Goal: Task Accomplishment & Management: Use online tool/utility

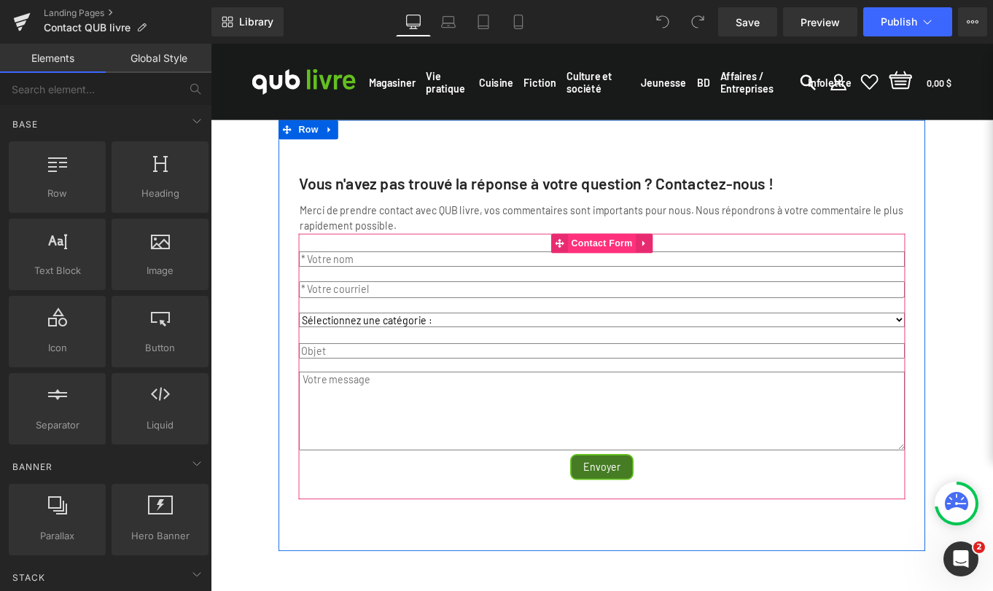
click at [642, 280] on span "Contact Form" at bounding box center [652, 269] width 77 height 22
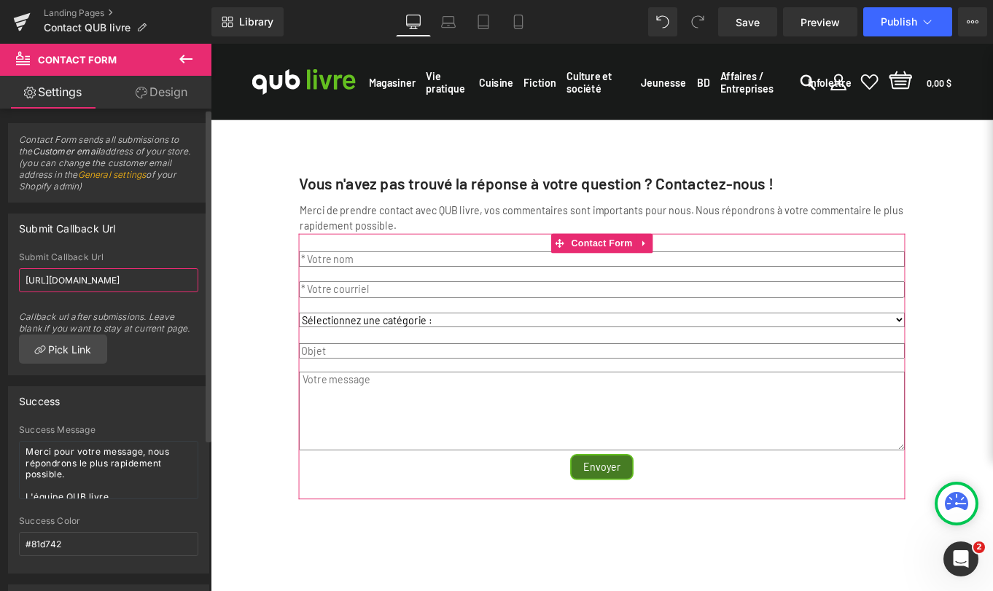
click at [140, 276] on input "https://qublivre.ca/" at bounding box center [108, 280] width 179 height 24
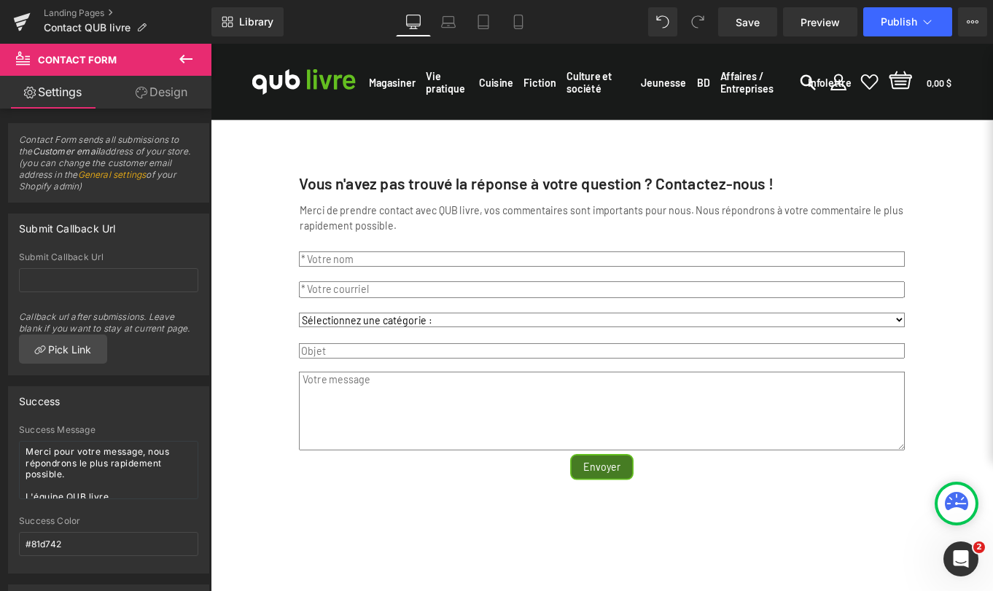
click at [265, 241] on div "Vous n'avez pas trouvé la réponse à votre question ? Contactez-nous ! Text Bloc…" at bounding box center [652, 469] width 882 height 679
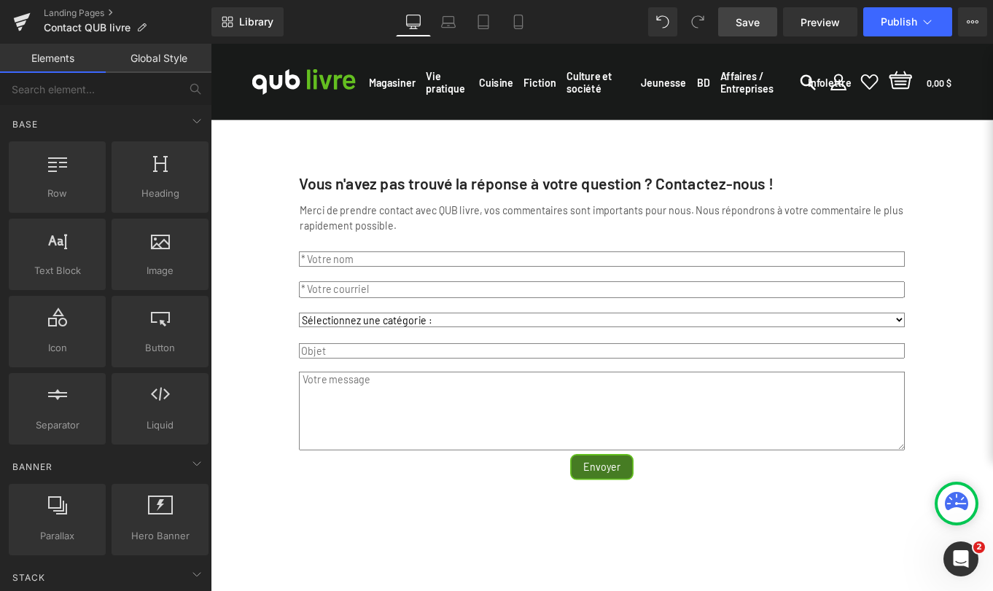
click at [747, 23] on span "Save" at bounding box center [748, 22] width 24 height 15
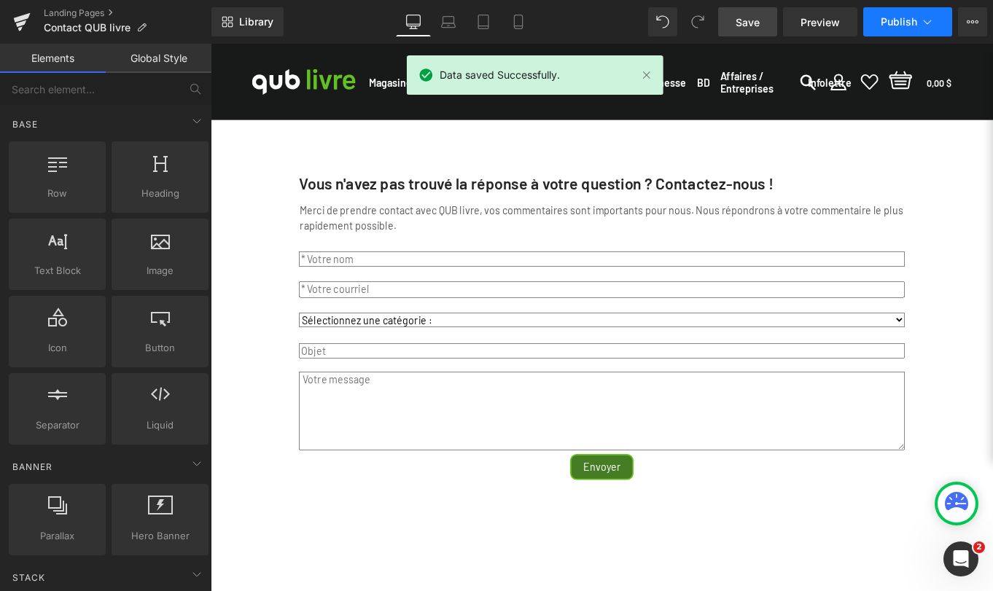
click at [924, 17] on icon at bounding box center [927, 22] width 15 height 15
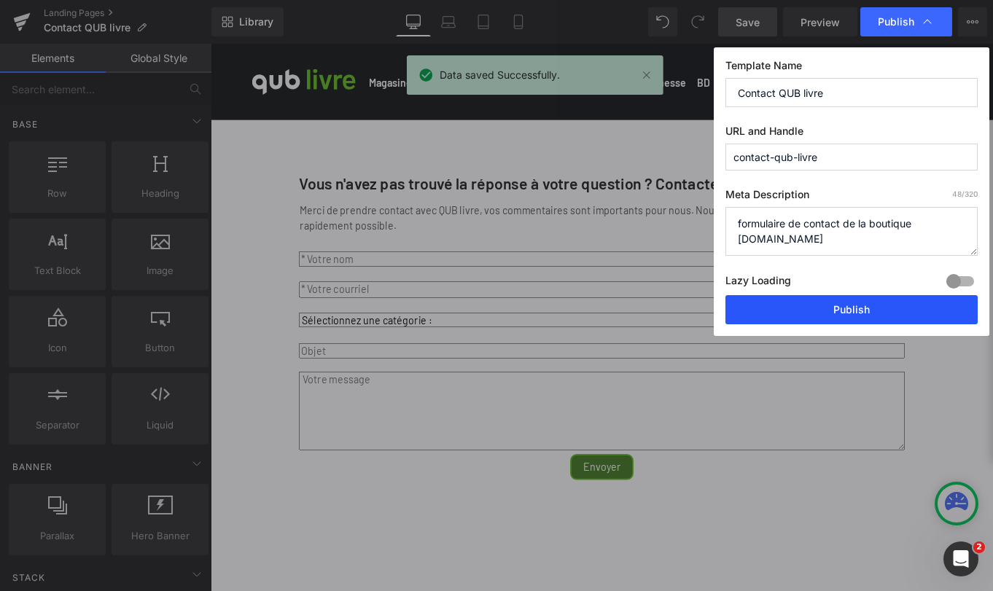
click at [840, 310] on button "Publish" at bounding box center [851, 309] width 252 height 29
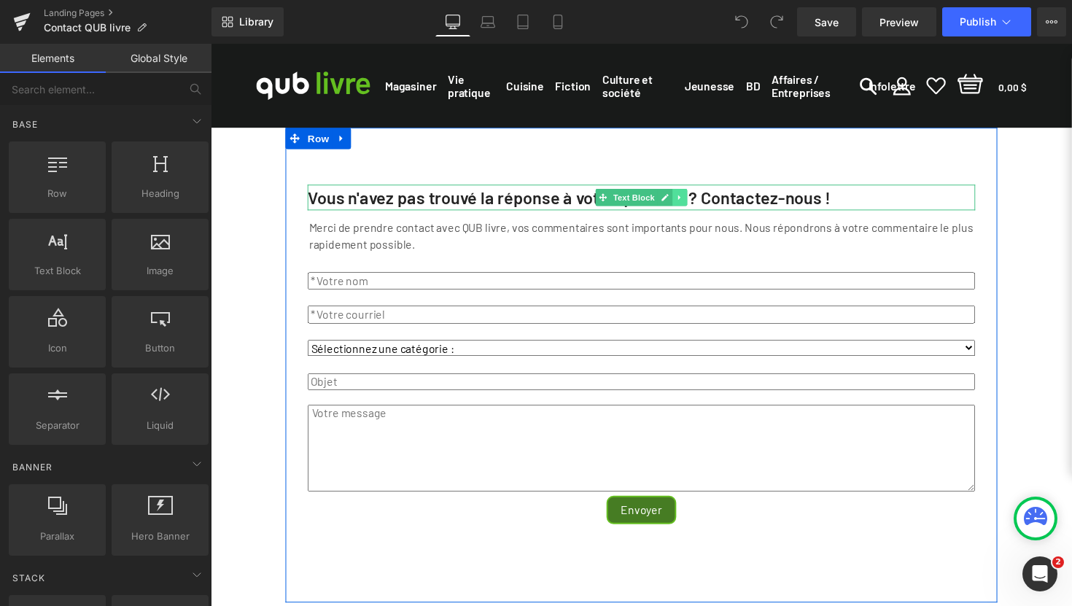
click at [687, 206] on icon at bounding box center [691, 201] width 8 height 9
click at [680, 205] on icon at bounding box center [684, 201] width 8 height 8
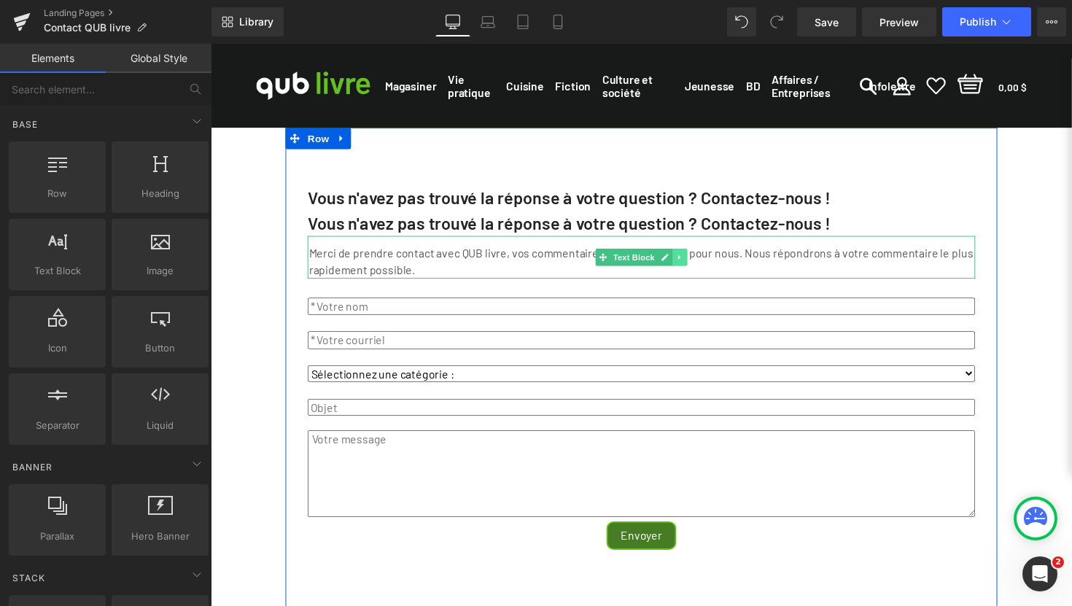
click at [687, 267] on icon at bounding box center [691, 262] width 8 height 9
click at [680, 266] on icon at bounding box center [684, 262] width 8 height 8
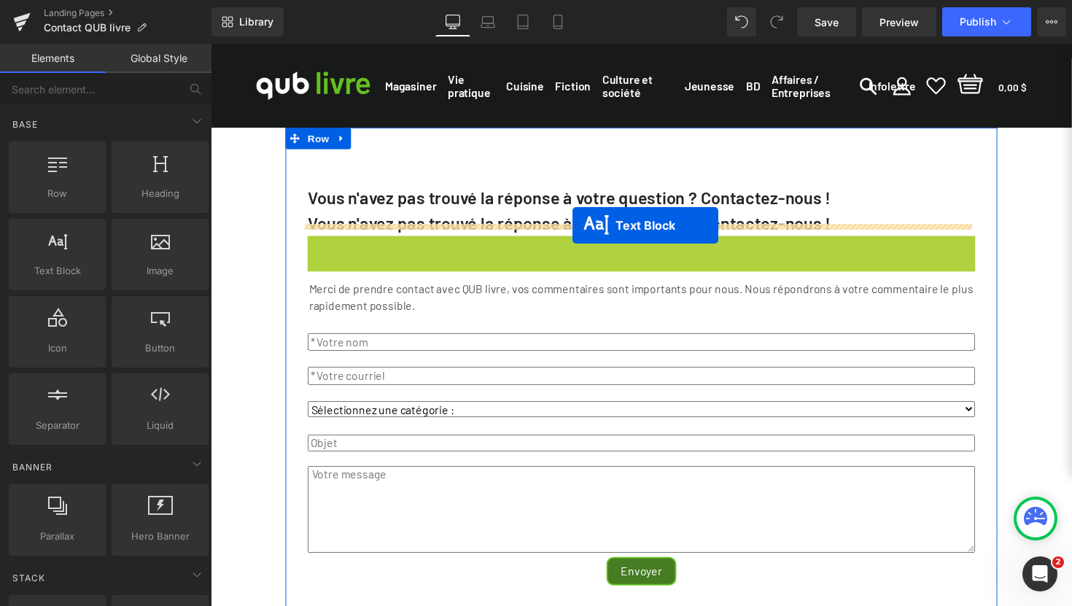
drag, startPoint x: 582, startPoint y: 276, endPoint x: 582, endPoint y: 230, distance: 46.7
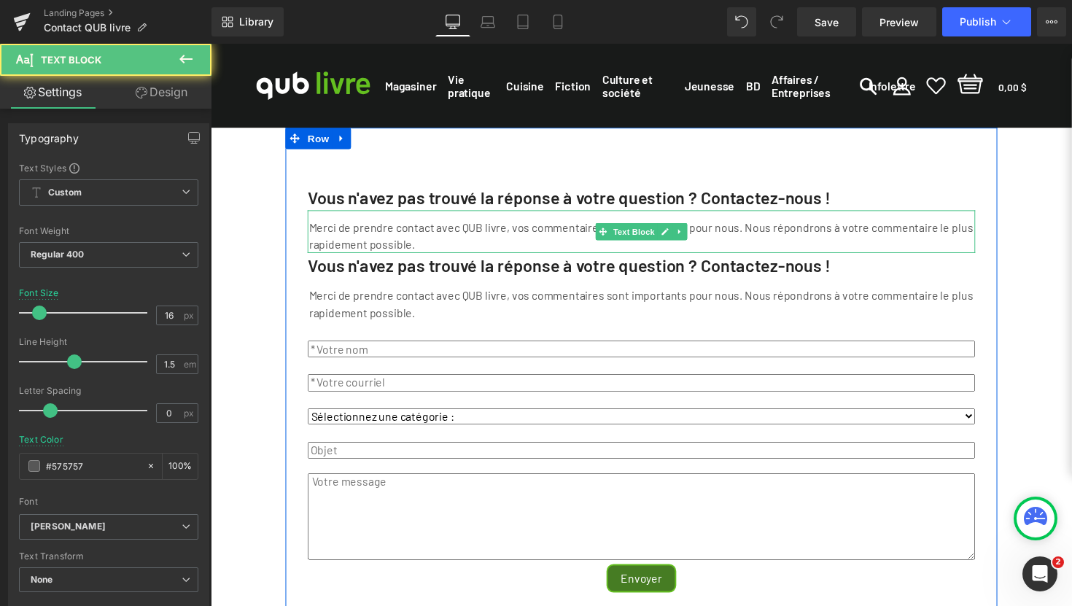
click at [381, 246] on p "Merci de prendre contact avec QUB livre, vos commentaires sont importants pour …" at bounding box center [651, 240] width 681 height 35
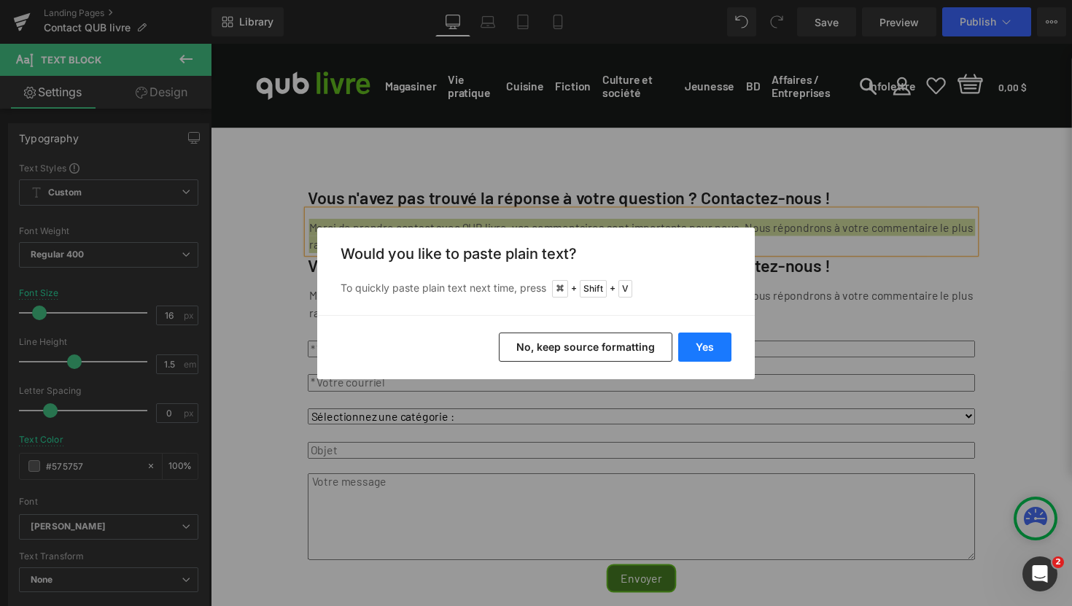
click at [706, 346] on button "Yes" at bounding box center [704, 346] width 53 height 29
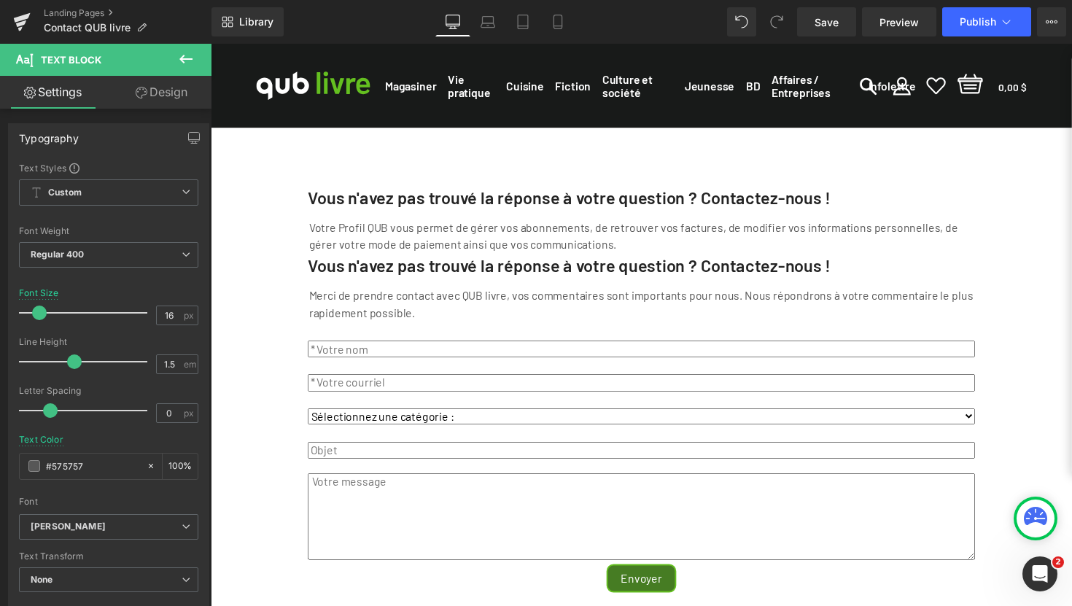
click at [186, 58] on icon at bounding box center [185, 59] width 13 height 9
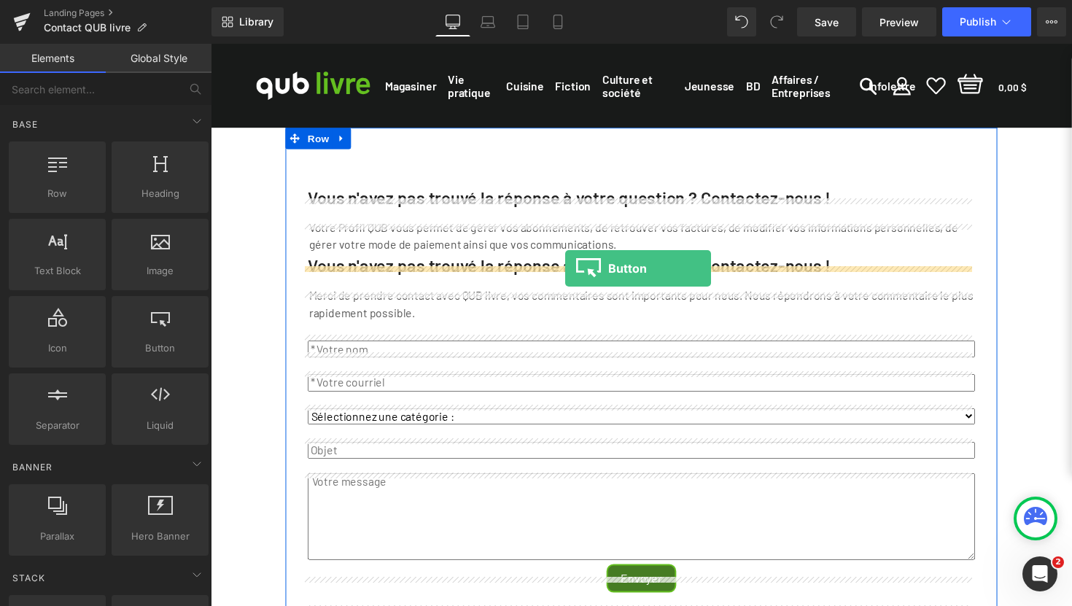
drag, startPoint x: 360, startPoint y: 375, endPoint x: 574, endPoint y: 274, distance: 236.1
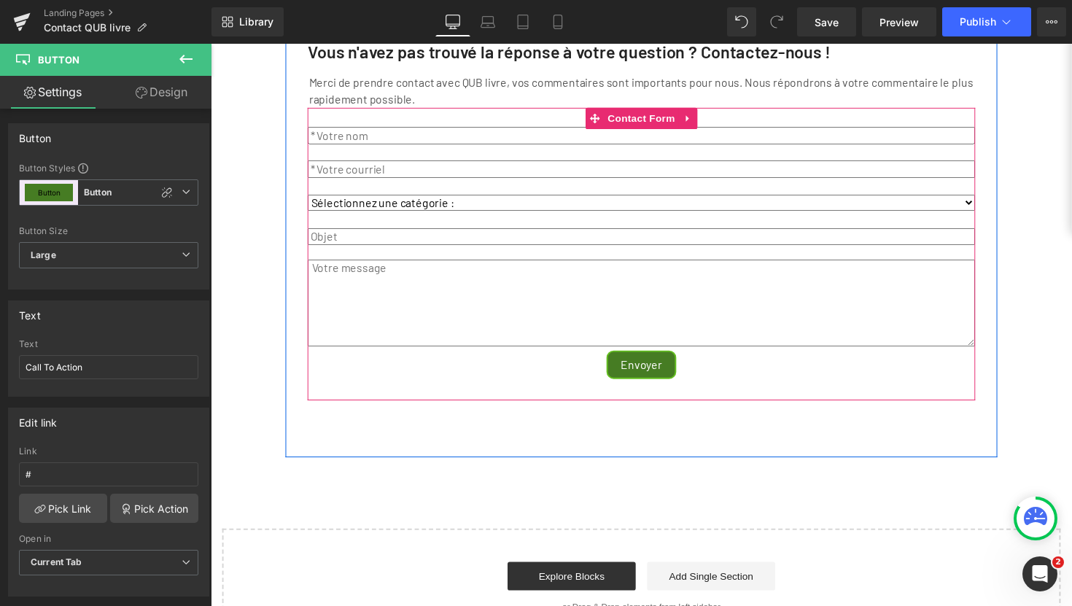
scroll to position [244, 0]
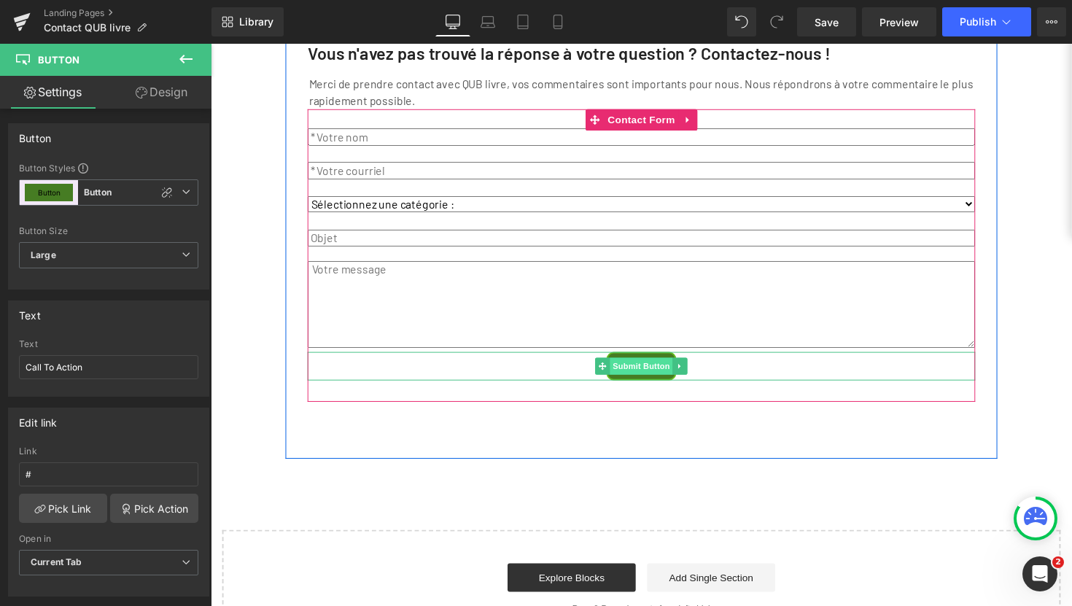
click at [647, 383] on span "Submit Button" at bounding box center [652, 373] width 64 height 17
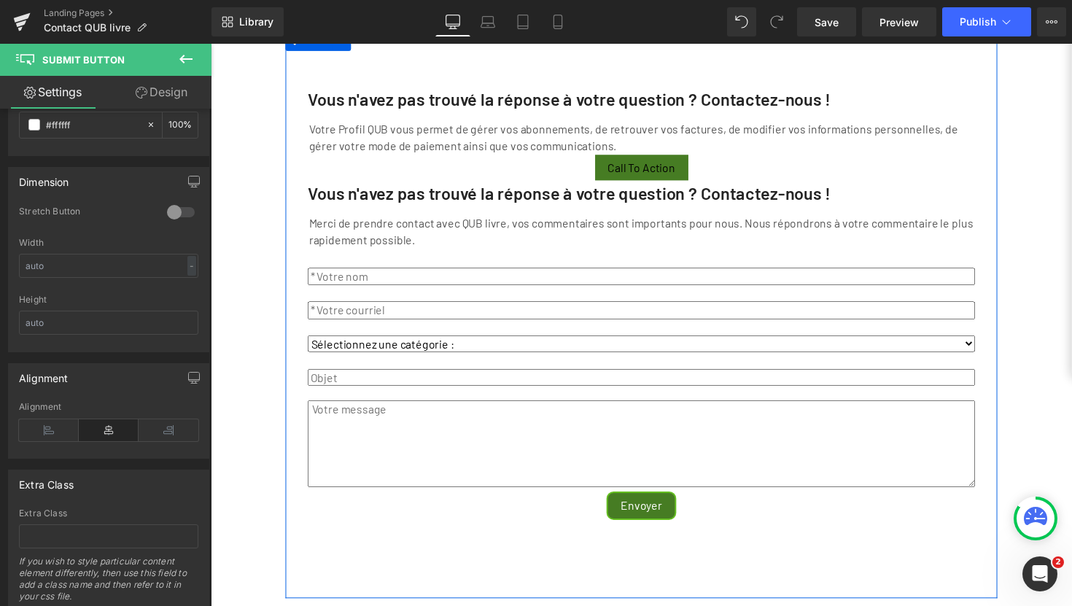
scroll to position [115, 0]
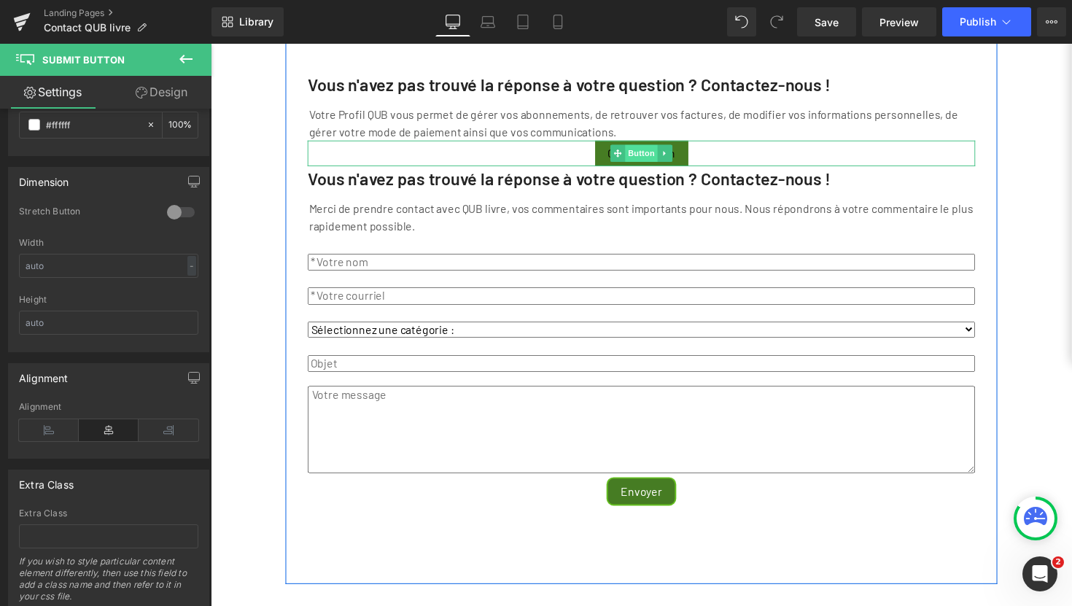
click at [647, 165] on span "Button" at bounding box center [652, 155] width 34 height 17
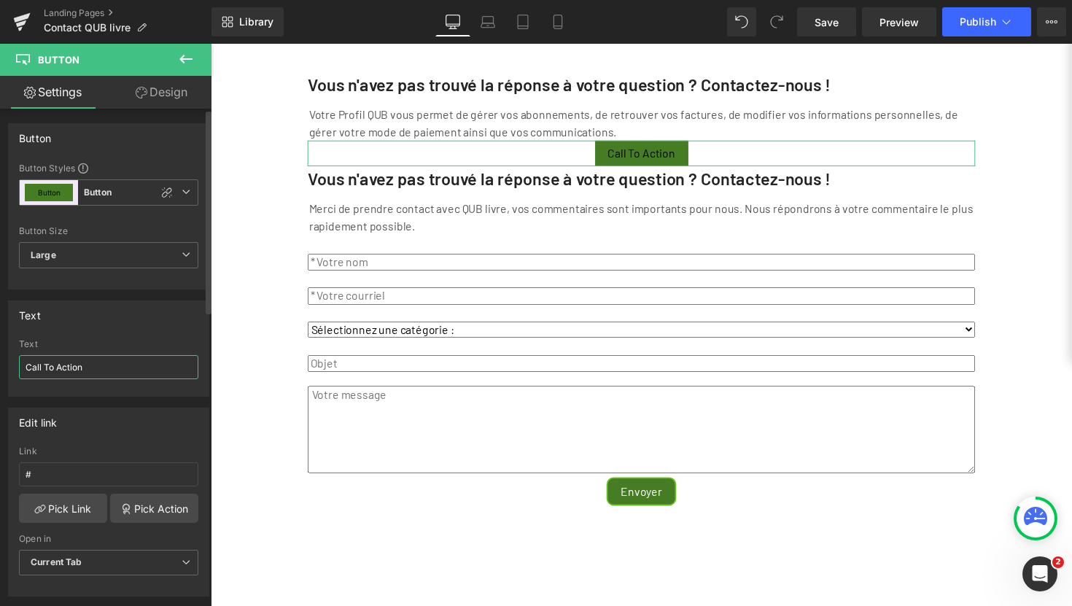
click at [106, 366] on input "Call To Action" at bounding box center [108, 367] width 179 height 24
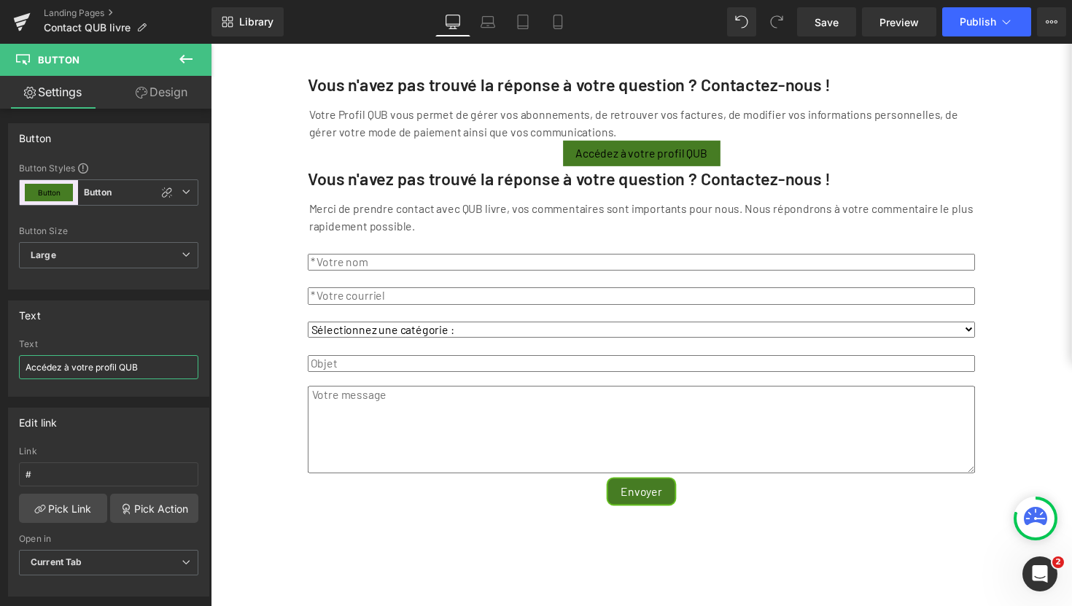
type input "Accédez à votre profil QUB"
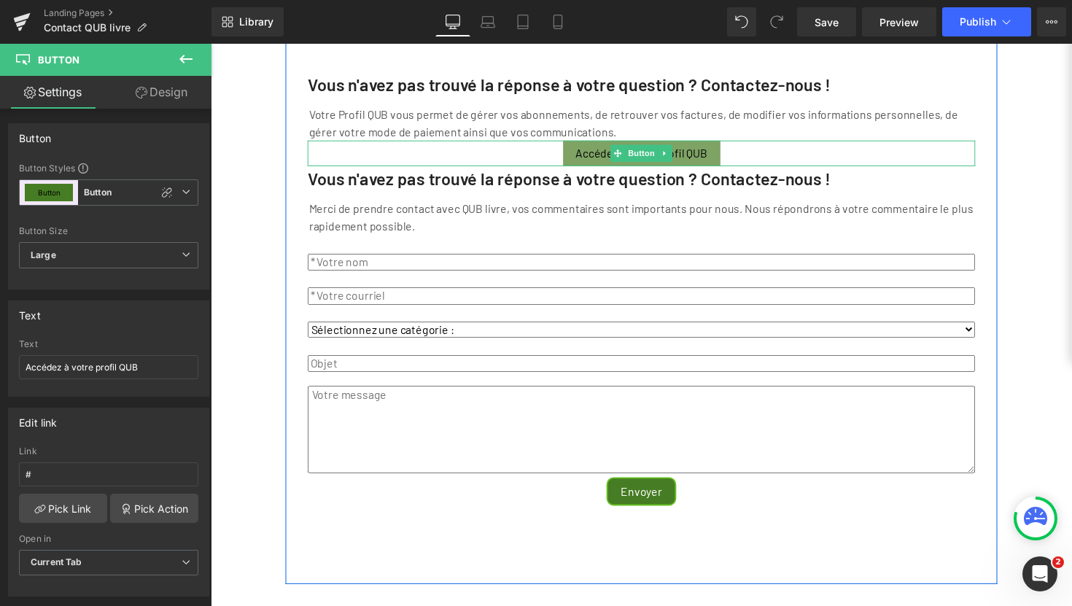
click at [693, 162] on span "Accédez à votre profil QUB" at bounding box center [652, 156] width 135 height 12
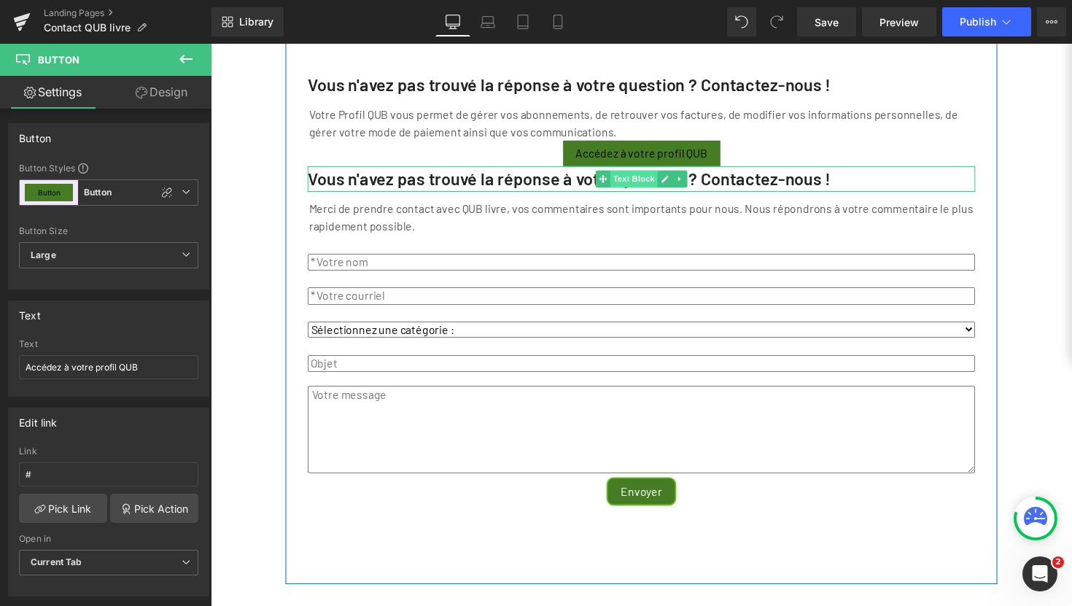
click at [633, 191] on span "Text Block" at bounding box center [644, 182] width 48 height 17
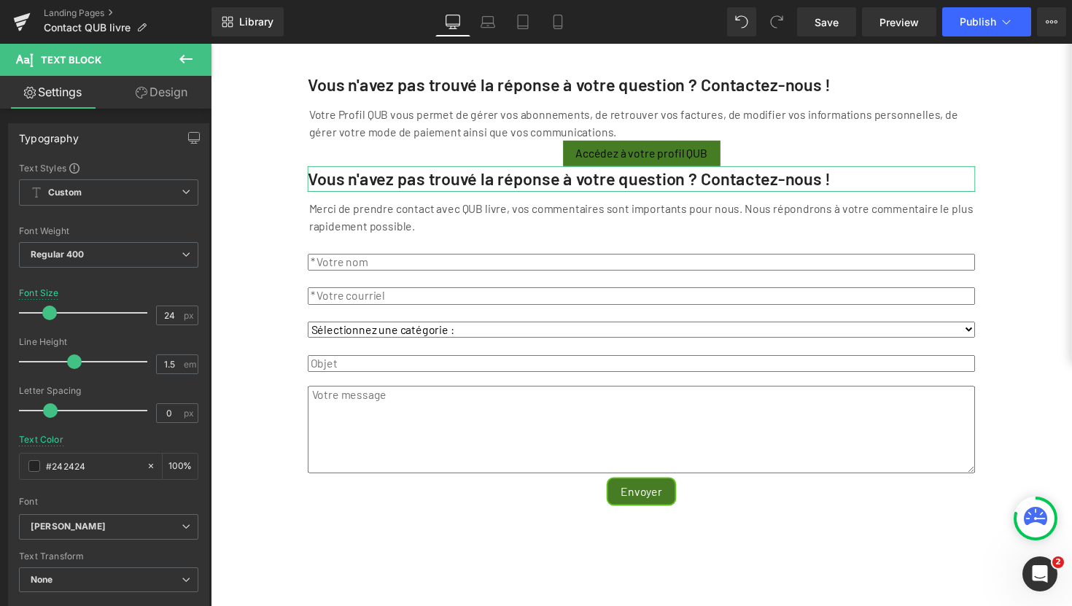
click at [176, 93] on link "Design" at bounding box center [162, 92] width 106 height 33
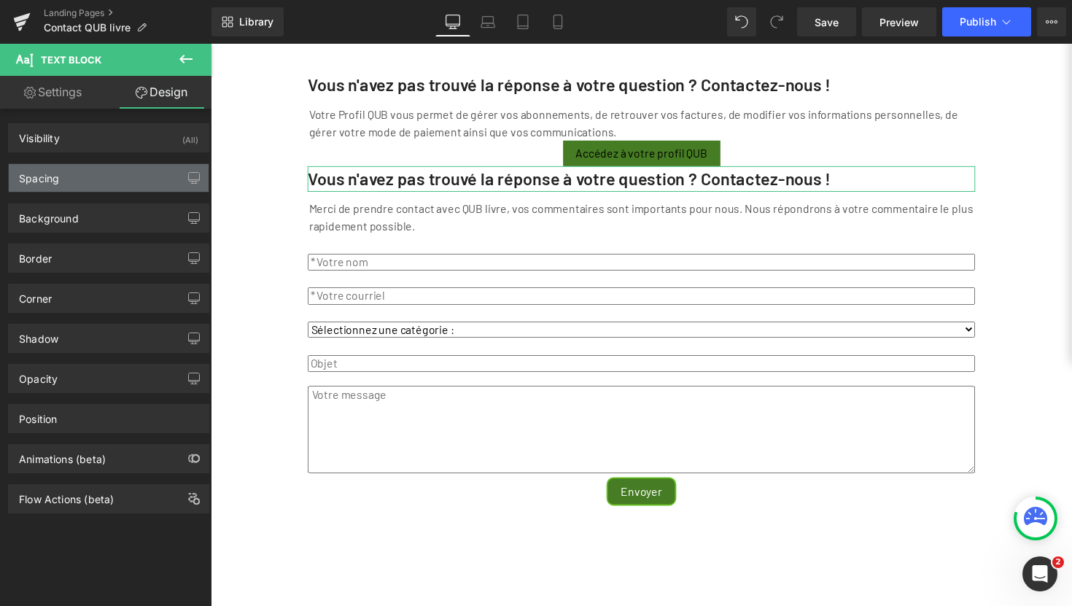
click at [74, 171] on div "Spacing" at bounding box center [109, 178] width 200 height 28
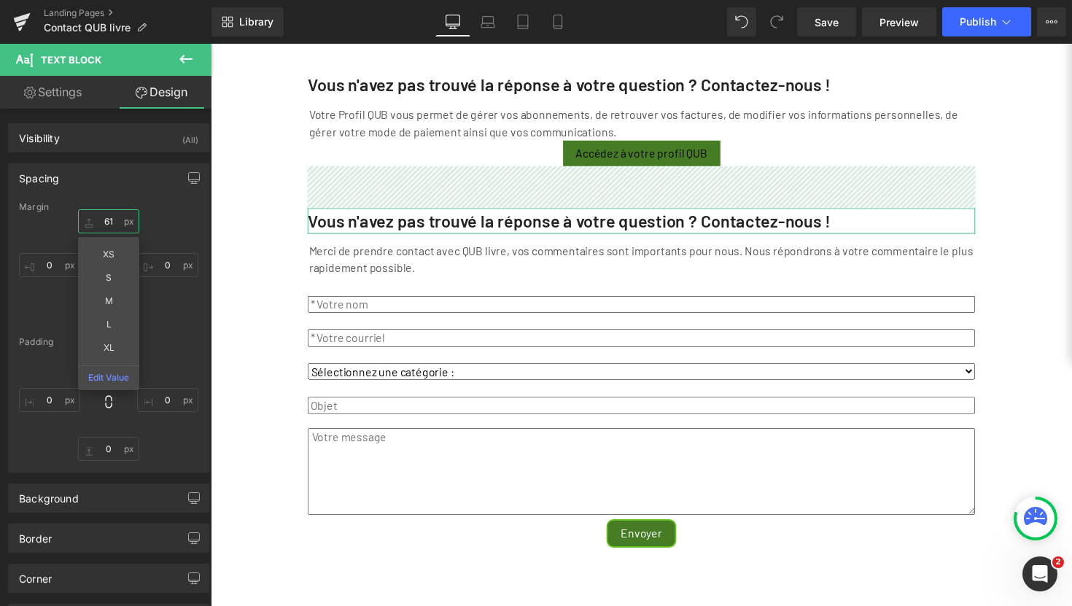
type input "62"
drag, startPoint x: 108, startPoint y: 224, endPoint x: 112, endPoint y: 179, distance: 45.4
click at [112, 179] on div "Spacing [GEOGRAPHIC_DATA] 62px 62 XS S M L XL Edit Value 0px 0 0px 0 0px 0 [GEO…" at bounding box center [108, 317] width 201 height 309
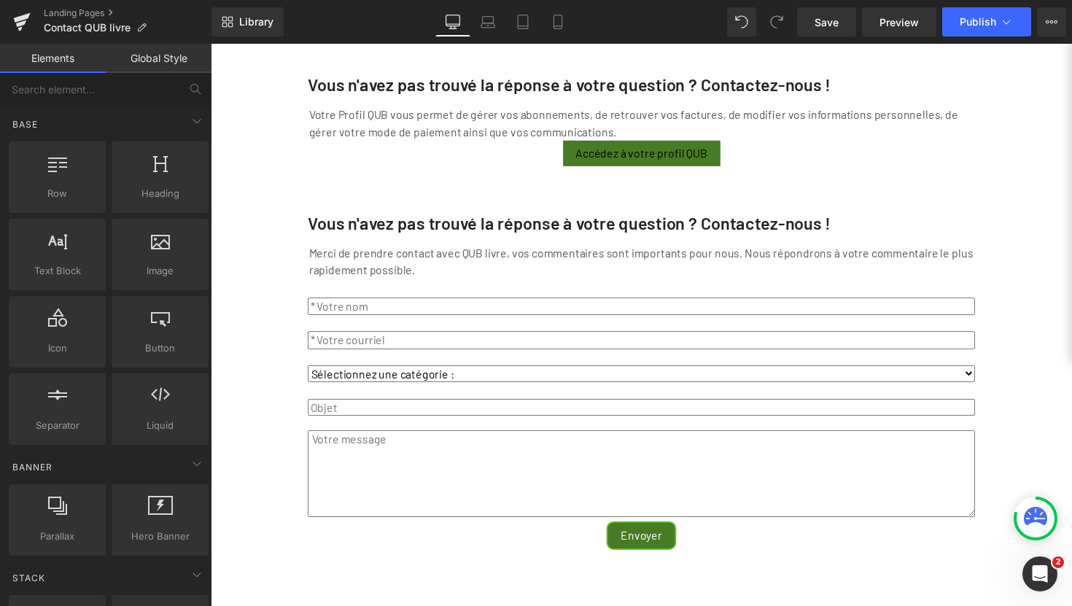
click at [262, 157] on div "Vous n'avez pas trouvé la réponse à votre question ? Contactez-nous ! Text Bloc…" at bounding box center [652, 425] width 882 height 820
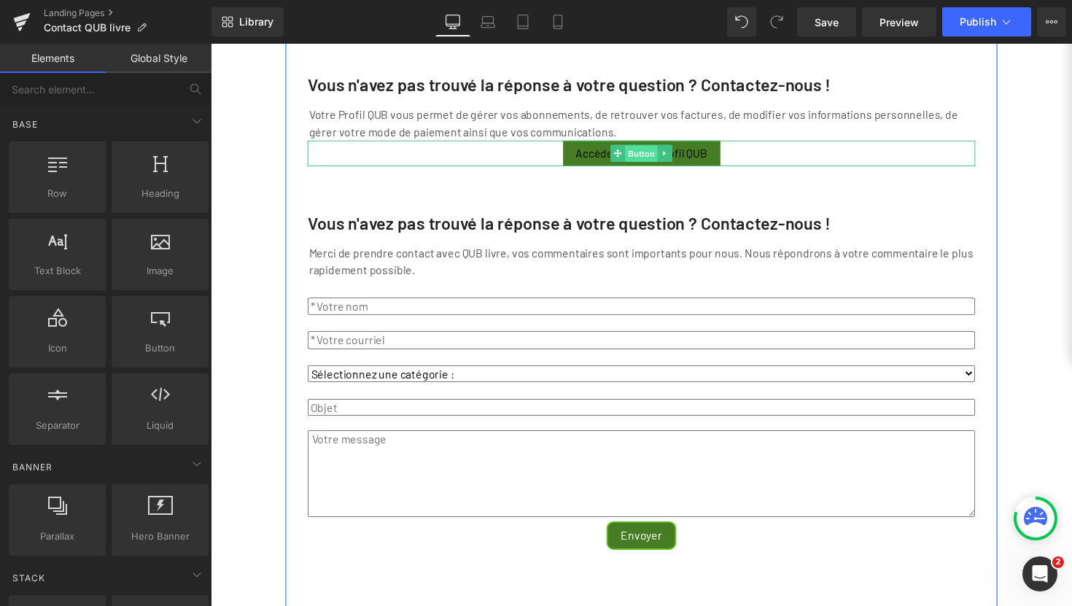
click at [651, 166] on span "Button" at bounding box center [652, 156] width 34 height 17
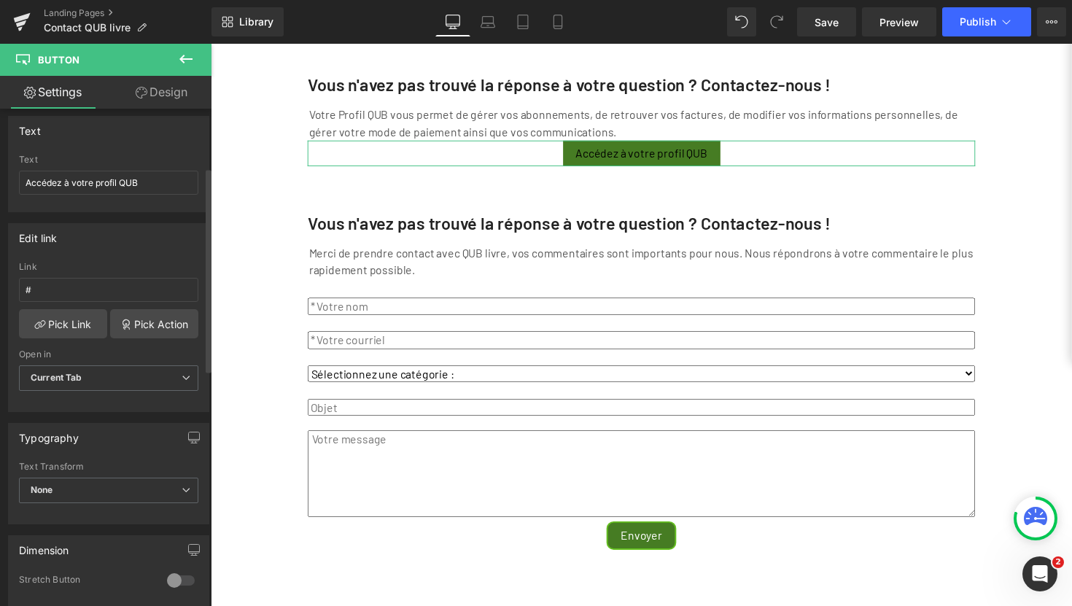
scroll to position [0, 0]
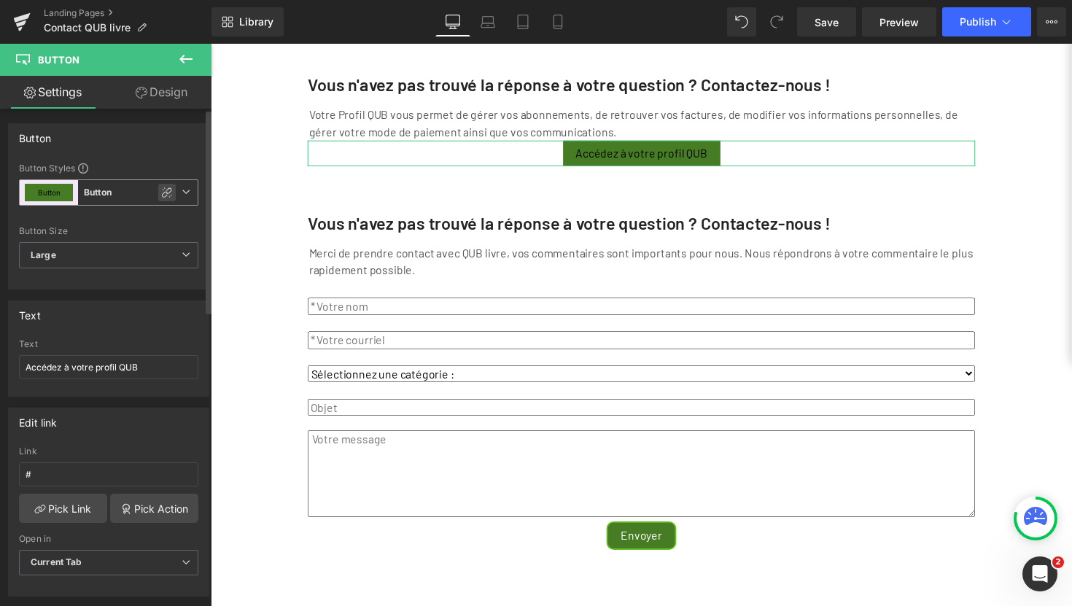
click at [163, 192] on icon at bounding box center [167, 192] width 10 height 10
type input "Brand Color"
type input "Color 1"
type input "Color 7"
type input "Color 1"
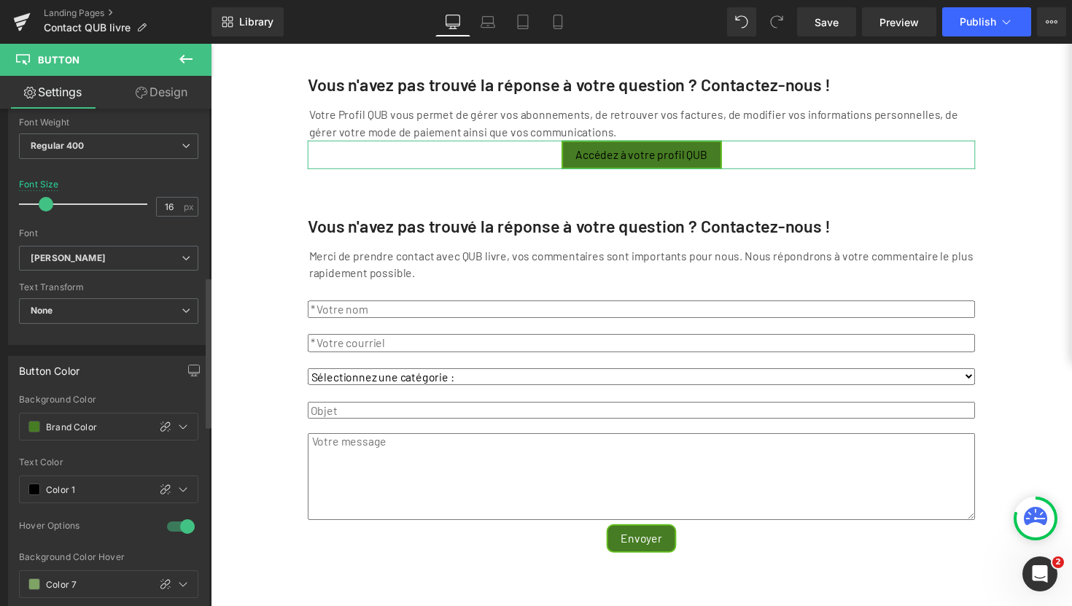
scroll to position [606, 0]
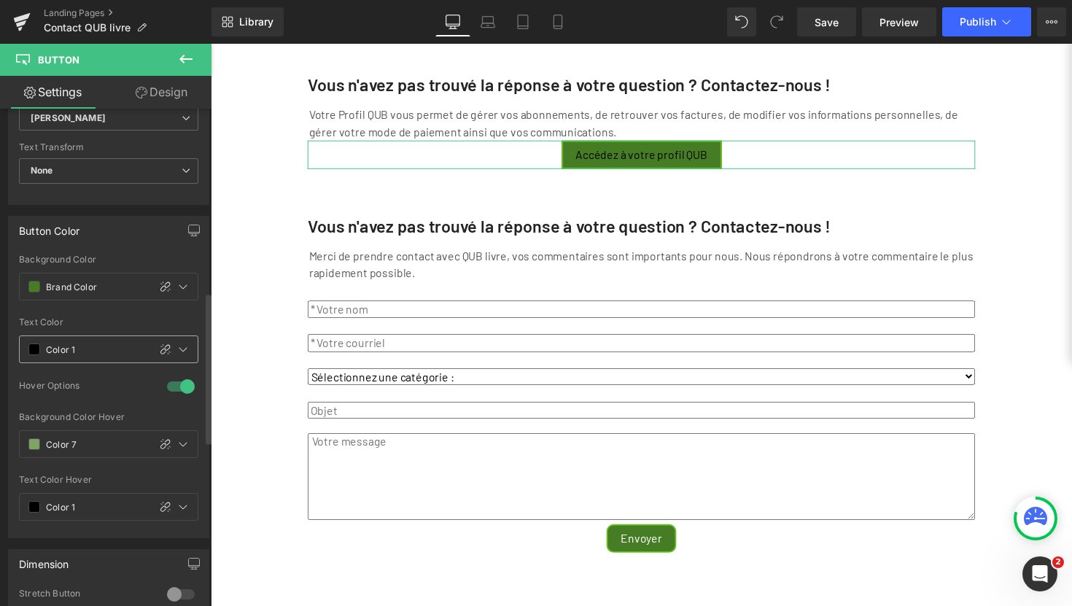
click at [79, 346] on input "Color 1" at bounding box center [94, 349] width 96 height 16
type input "0"
type input "fff"
type input "100"
type input "fffff"
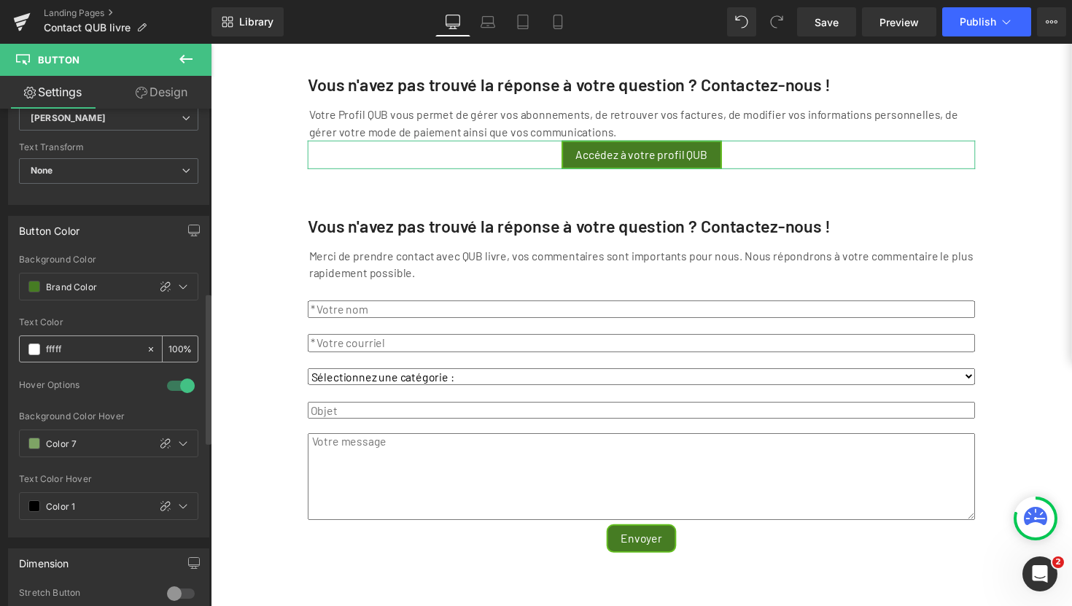
type input "0"
type input "ffffff"
type input "100"
type input "#ffffff"
click at [96, 507] on input "Color 1" at bounding box center [94, 506] width 96 height 16
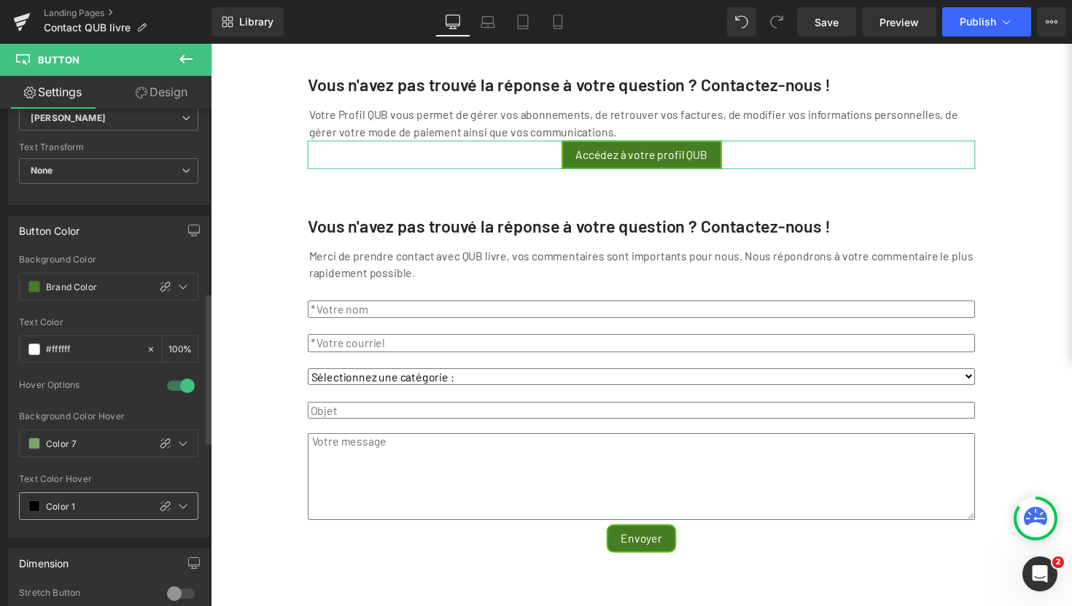
type input "0"
type input "fff"
type input "100"
type input "fffff"
type input "0"
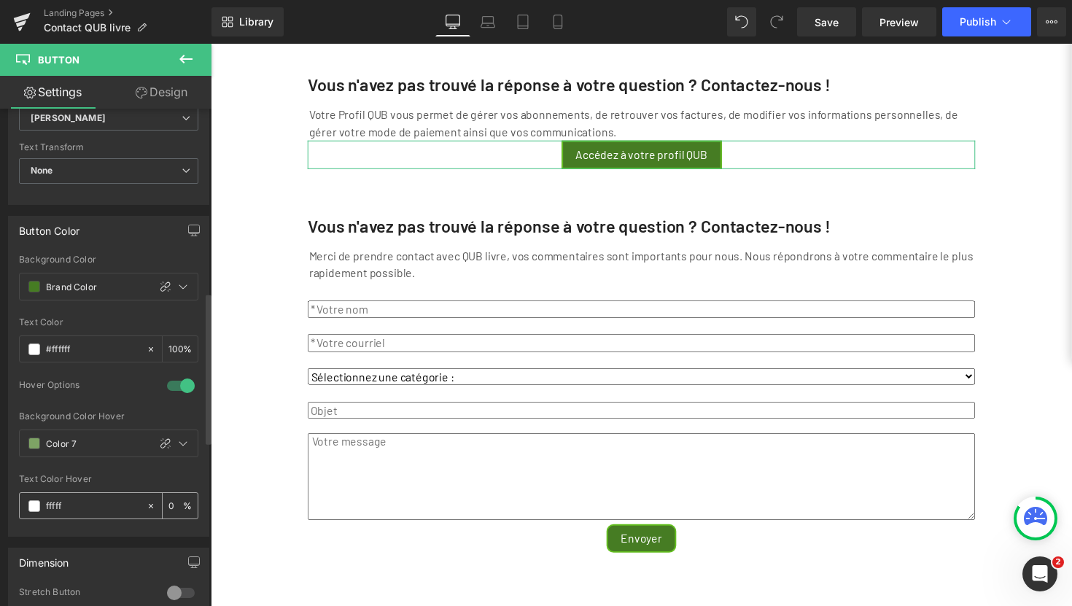
type input "ffffff"
type input "100"
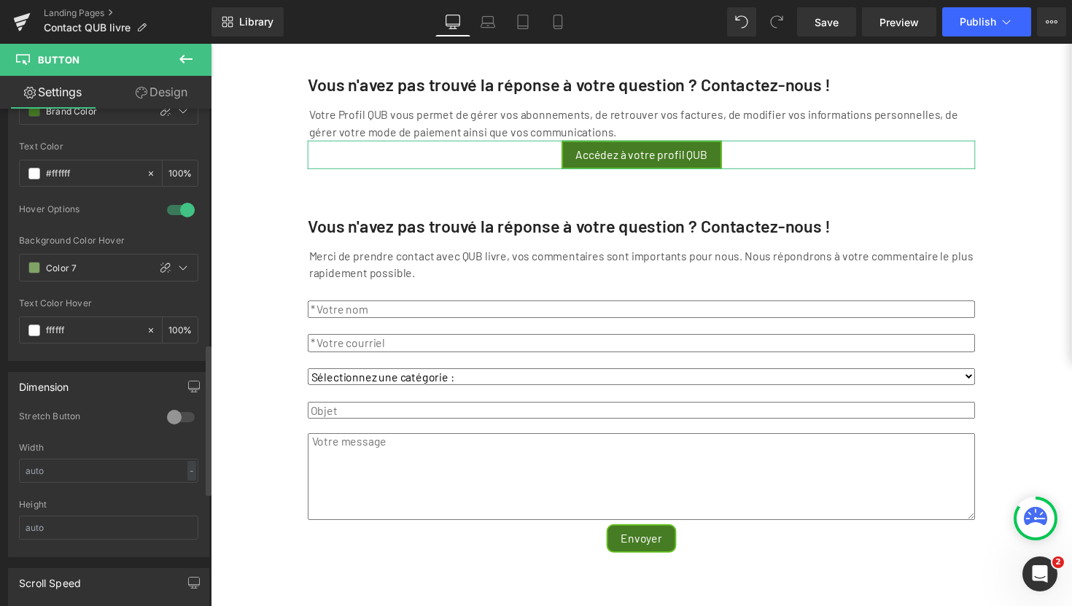
scroll to position [786, 0]
type input "#ffffff"
click at [171, 90] on link "Design" at bounding box center [162, 92] width 106 height 33
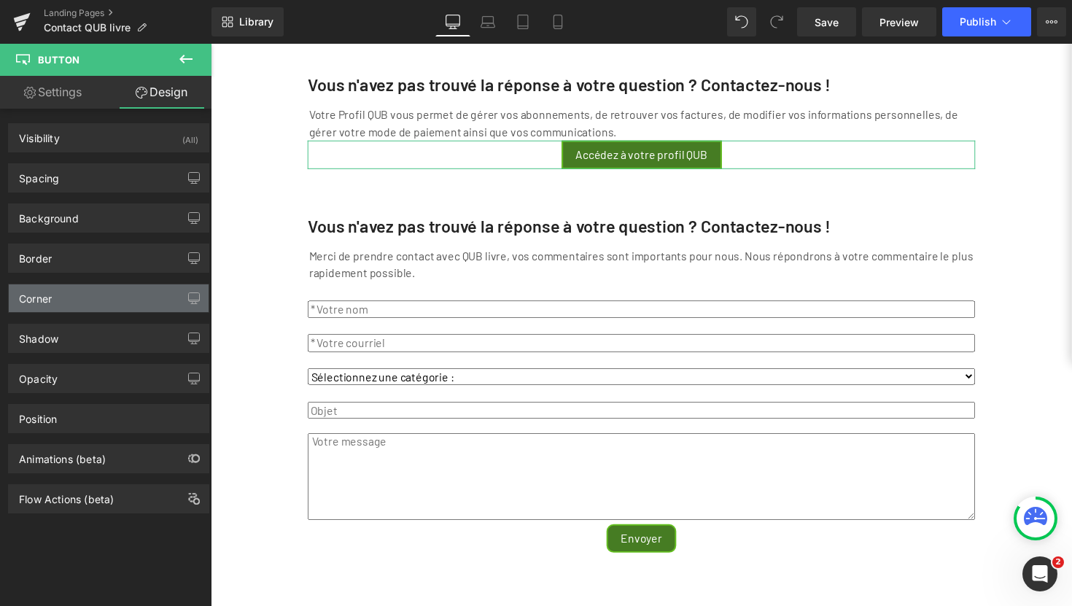
click at [90, 300] on div "Corner" at bounding box center [109, 298] width 200 height 28
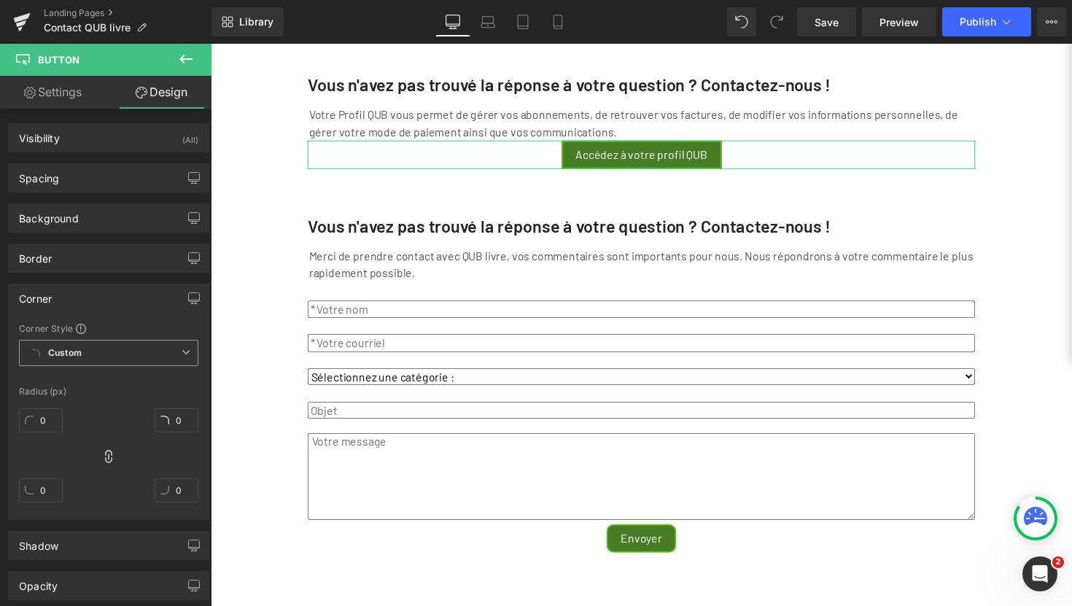
click at [182, 349] on icon at bounding box center [186, 352] width 9 height 9
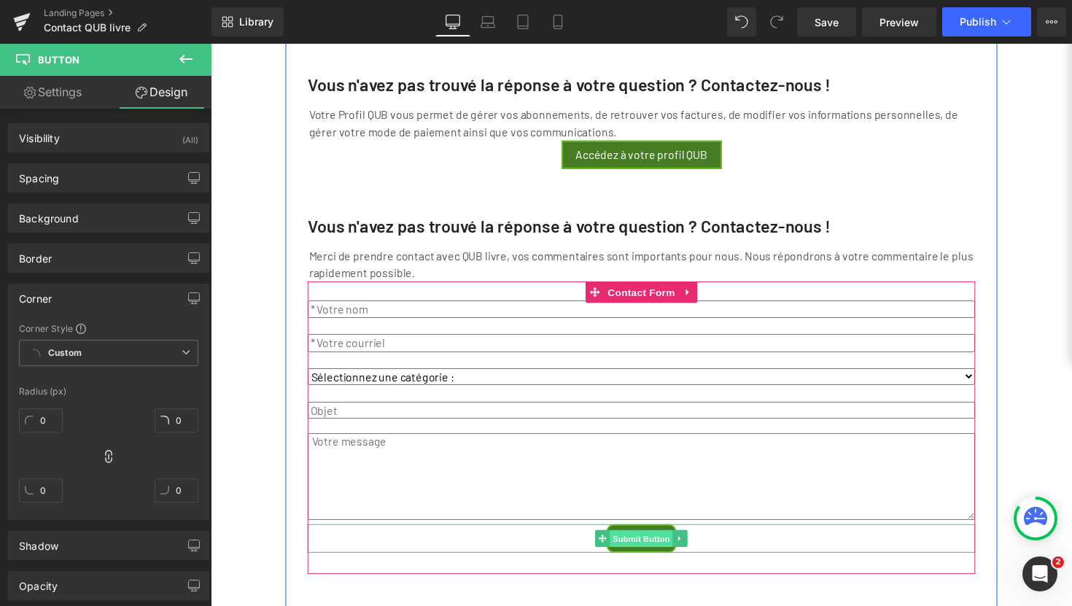
click at [647, 560] on span "Submit Button" at bounding box center [652, 550] width 64 height 17
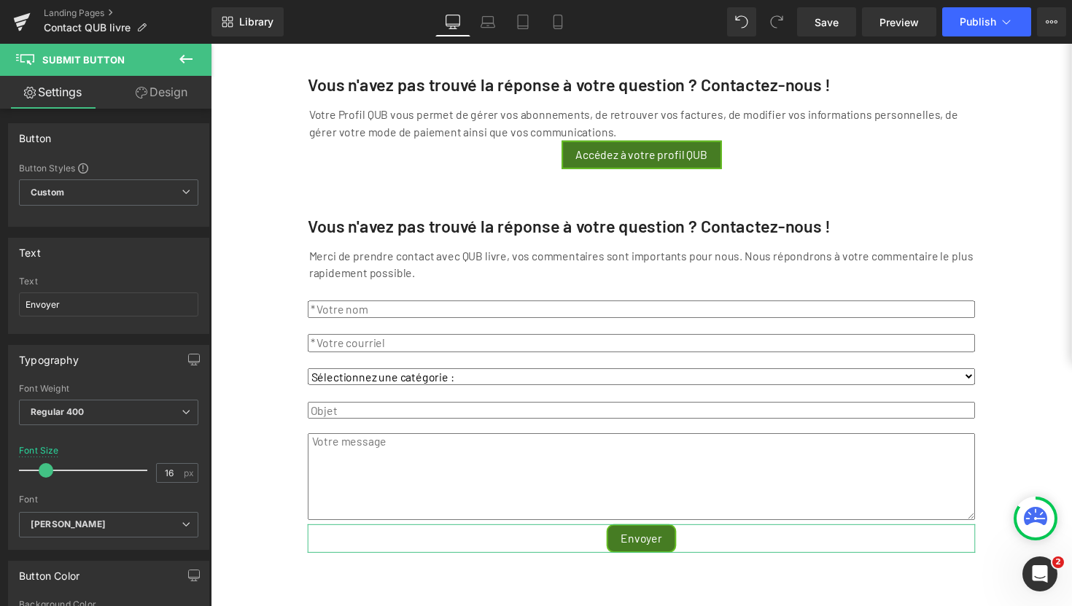
click at [166, 91] on link "Design" at bounding box center [162, 92] width 106 height 33
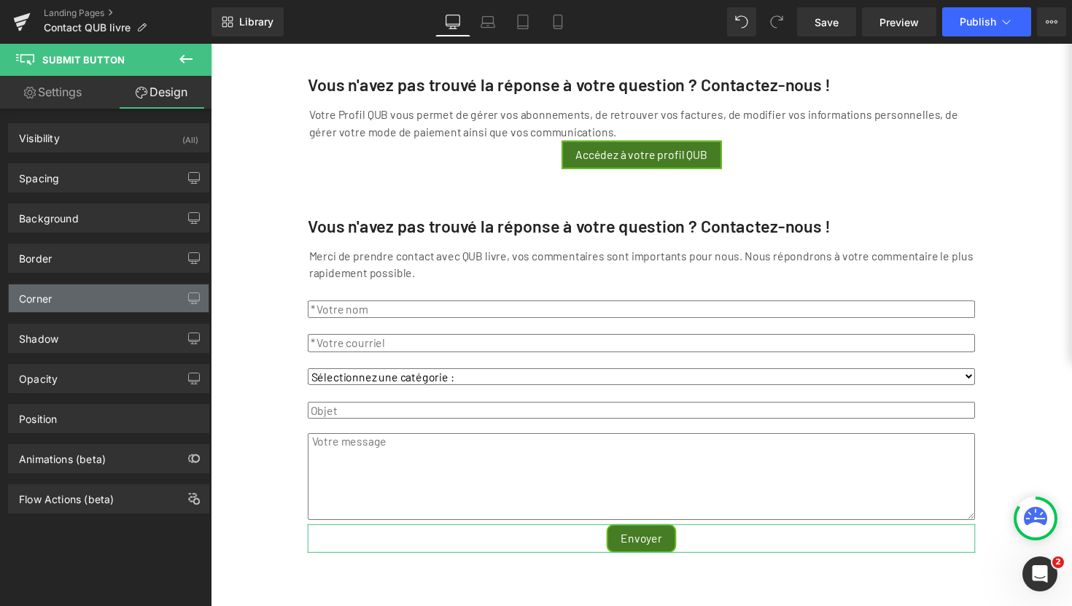
click at [61, 297] on div "Corner" at bounding box center [109, 298] width 200 height 28
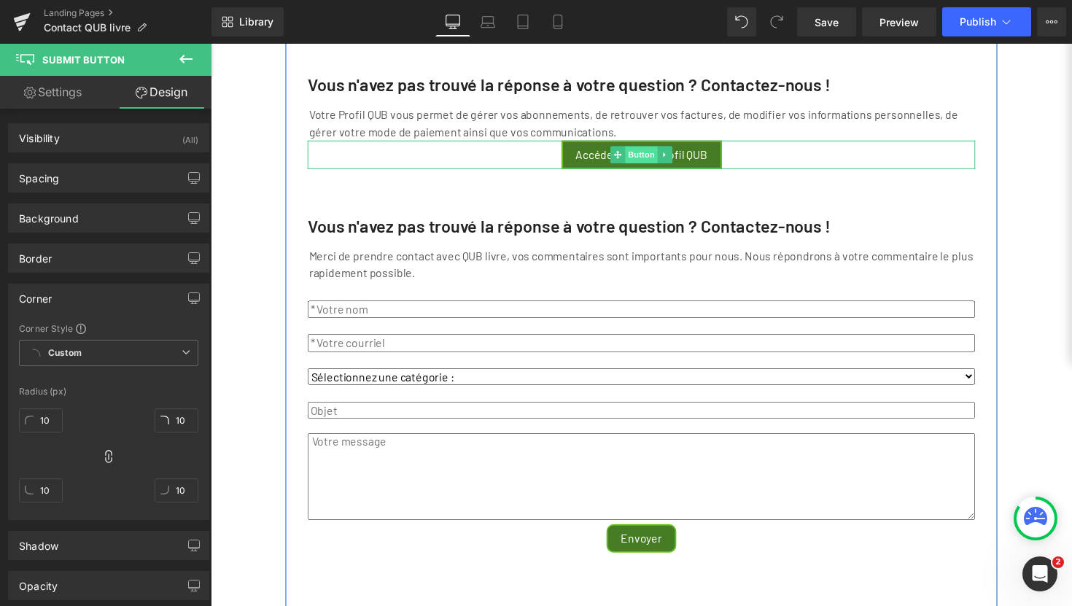
click at [642, 166] on span "Button" at bounding box center [652, 157] width 34 height 17
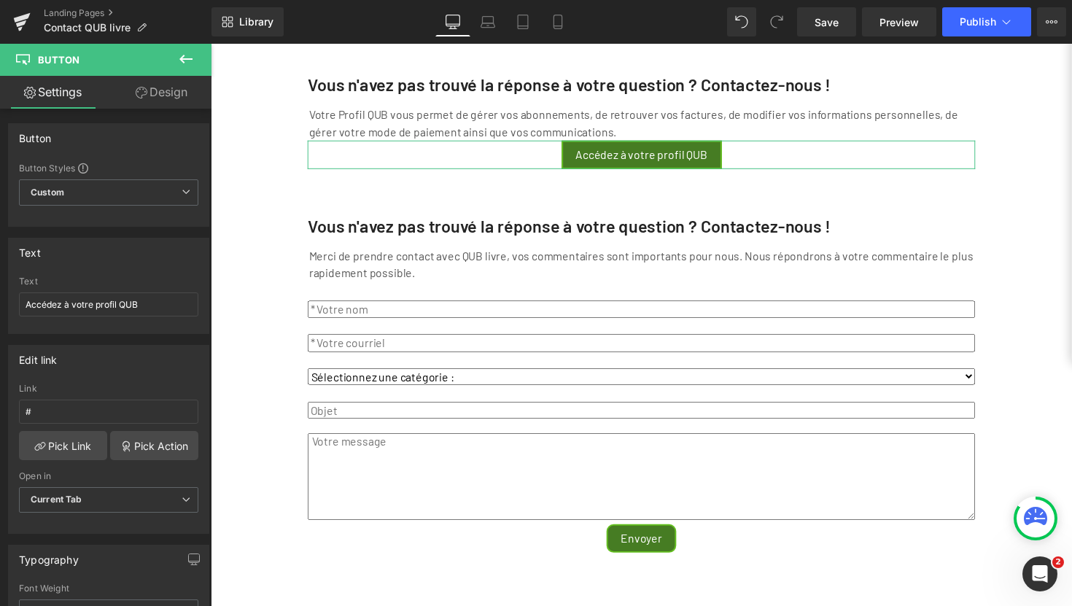
click at [168, 92] on link "Design" at bounding box center [162, 92] width 106 height 33
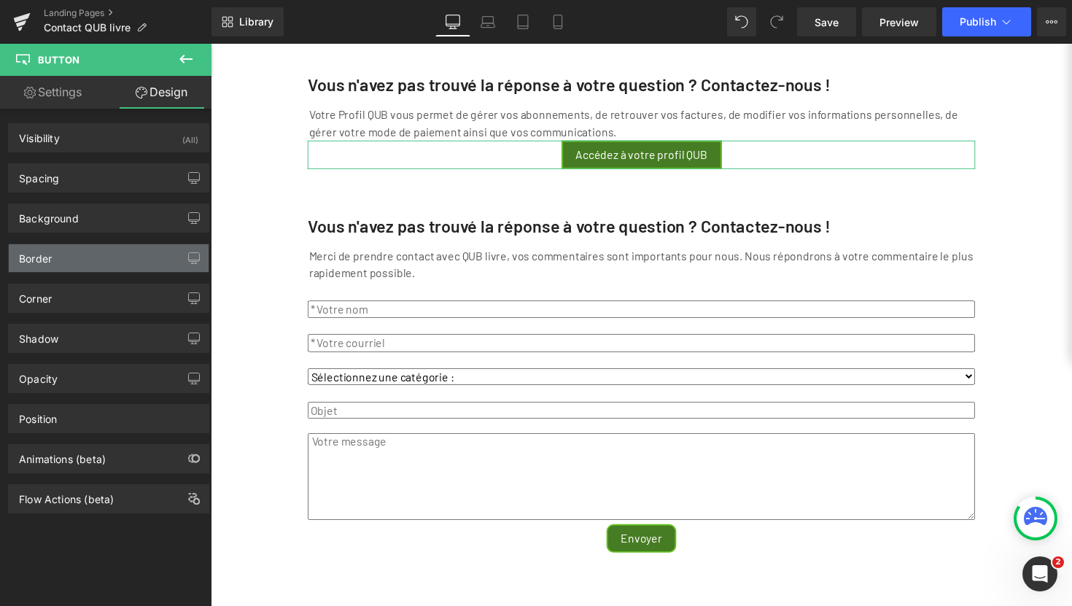
click at [65, 259] on div "Border" at bounding box center [109, 258] width 200 height 28
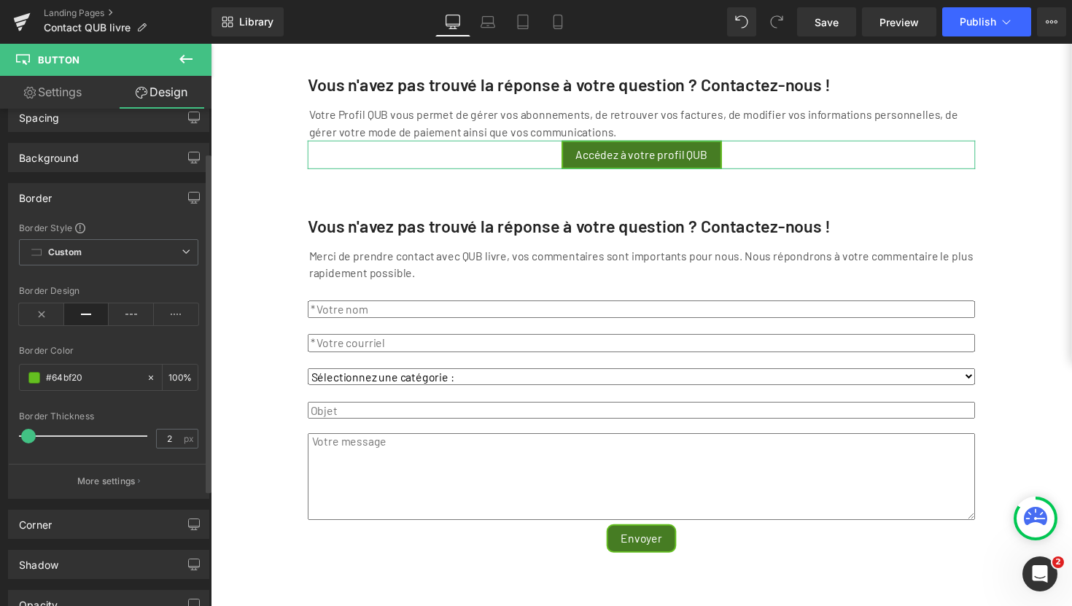
scroll to position [64, 0]
click at [182, 246] on icon at bounding box center [186, 248] width 9 height 9
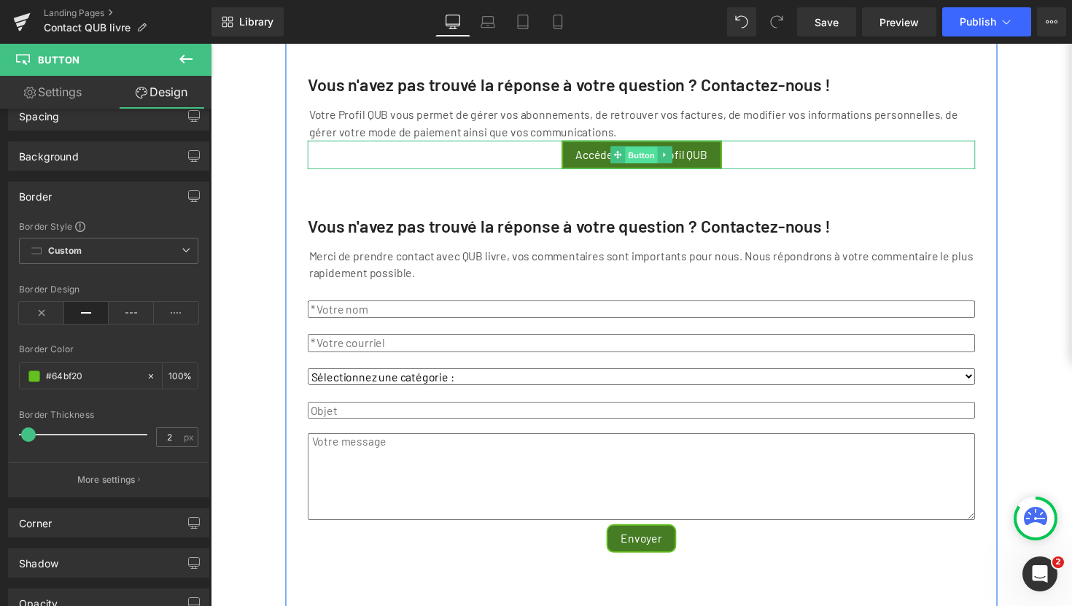
click at [642, 167] on span "Button" at bounding box center [652, 157] width 34 height 17
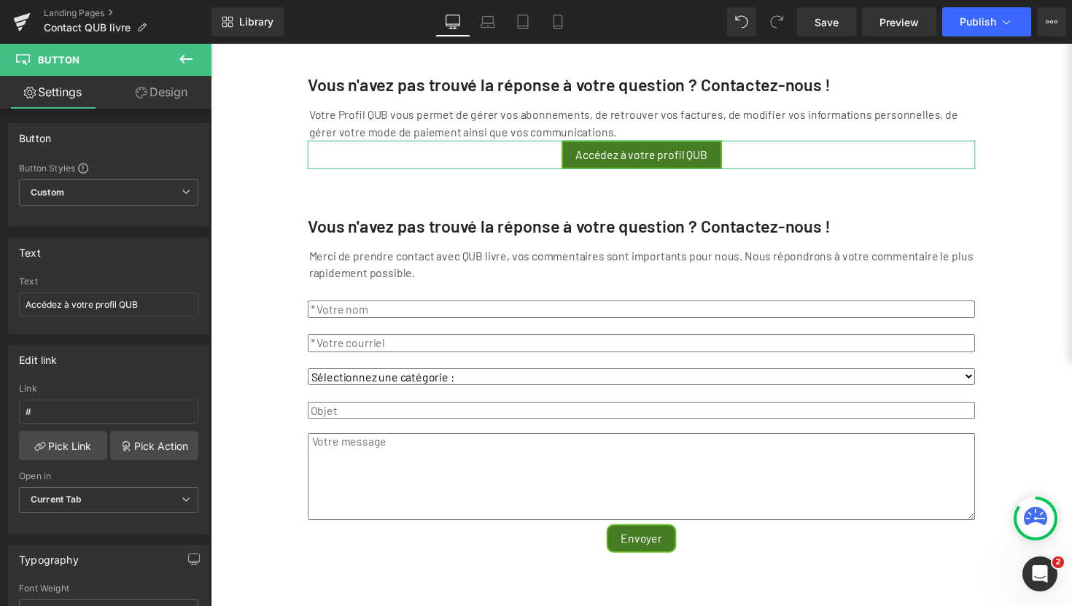
click at [169, 88] on link "Design" at bounding box center [162, 92] width 106 height 33
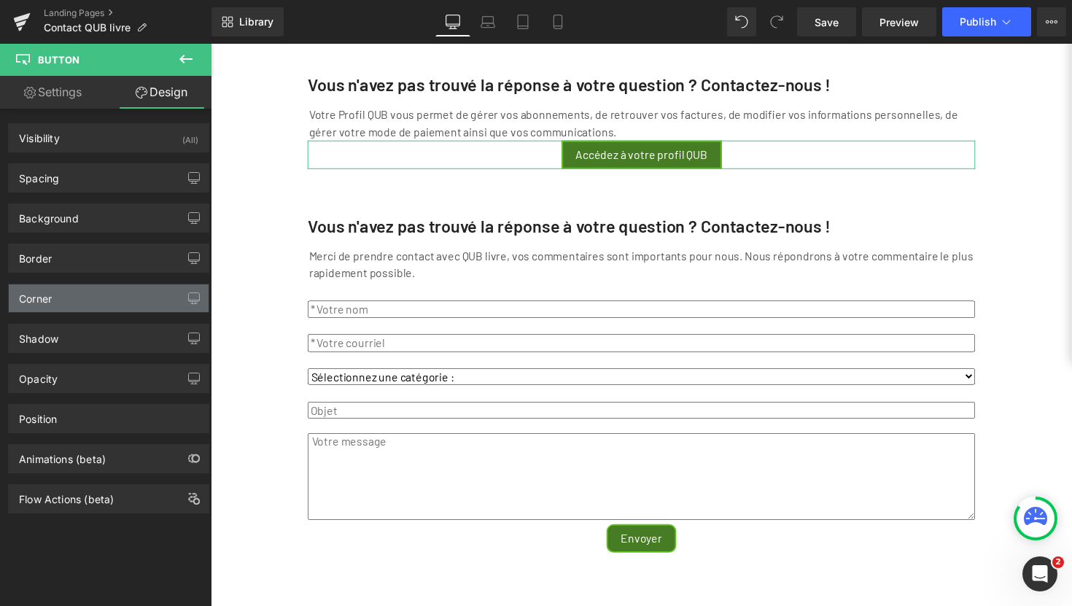
click at [61, 295] on div "Corner" at bounding box center [109, 298] width 200 height 28
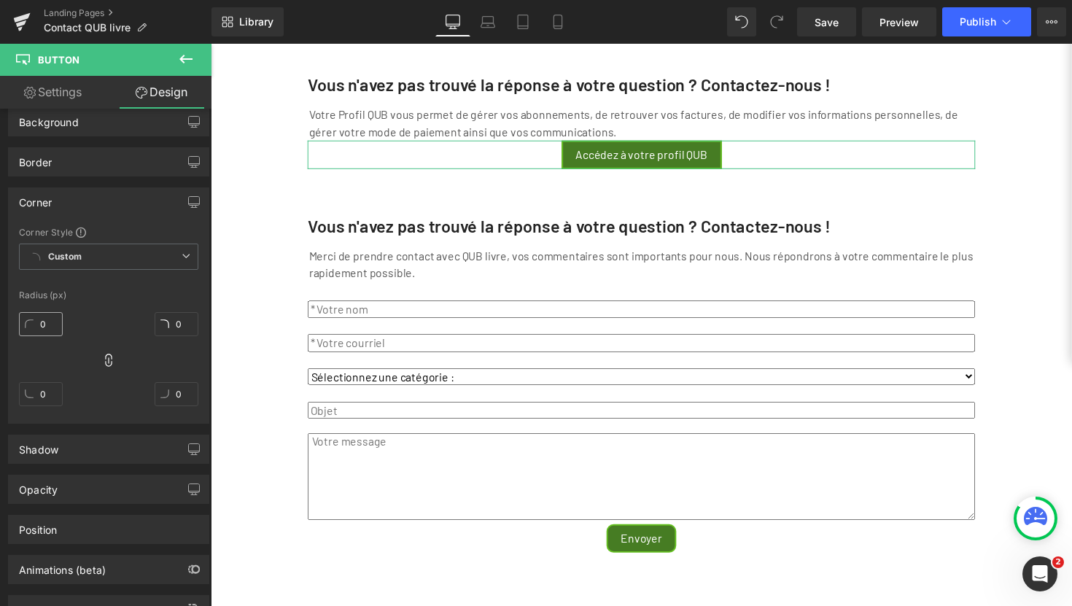
scroll to position [99, 0]
click at [45, 319] on input "0" at bounding box center [41, 321] width 44 height 24
type input "1"
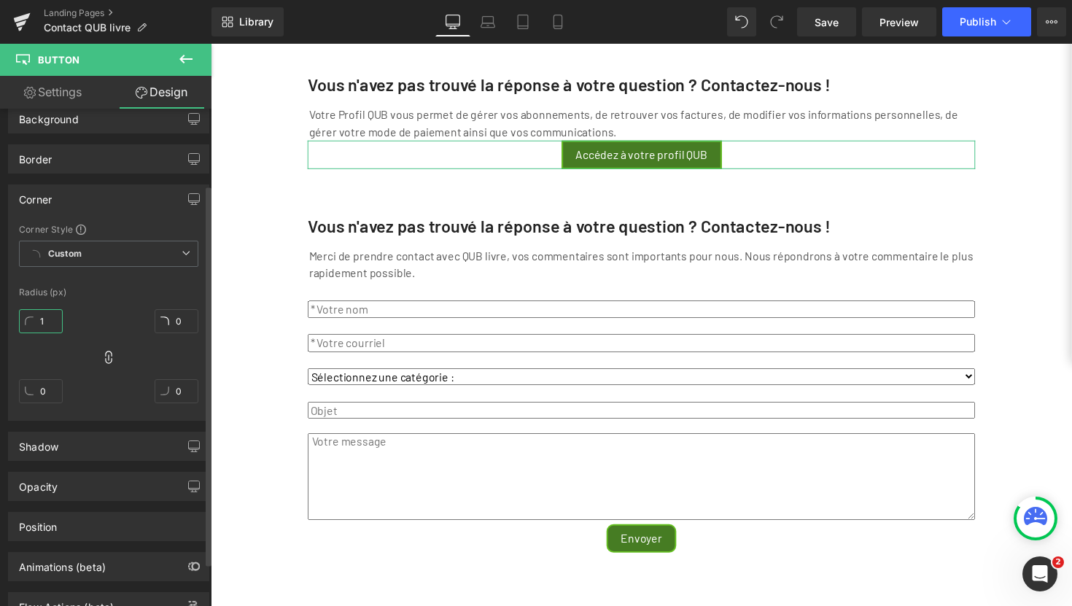
type input "1"
type input "10"
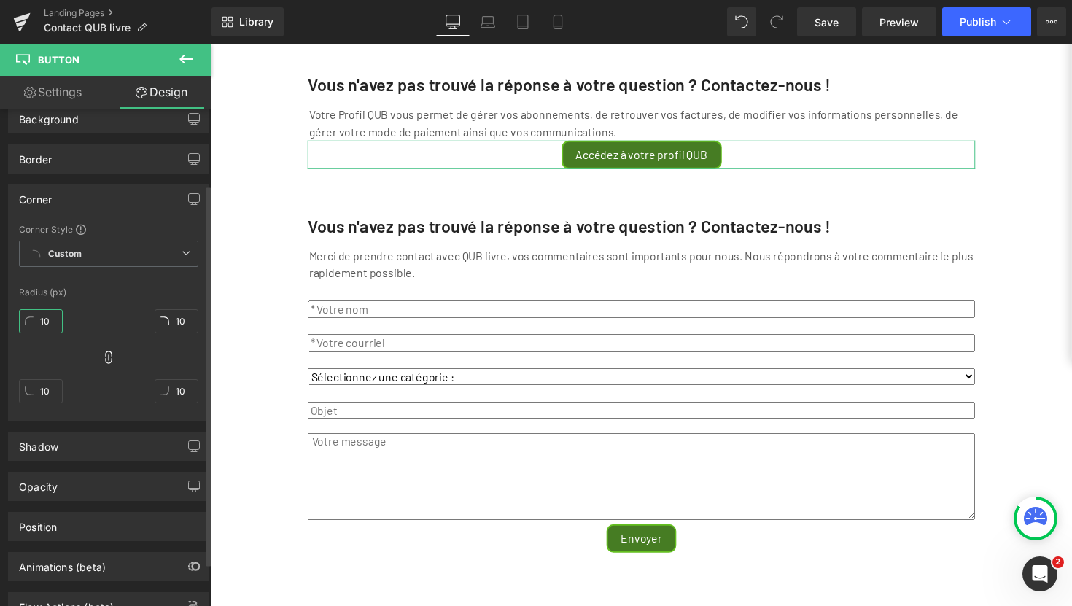
type input "10"
click at [98, 304] on div "10px 10 10px 10 10px 10 10px 10" at bounding box center [108, 361] width 179 height 117
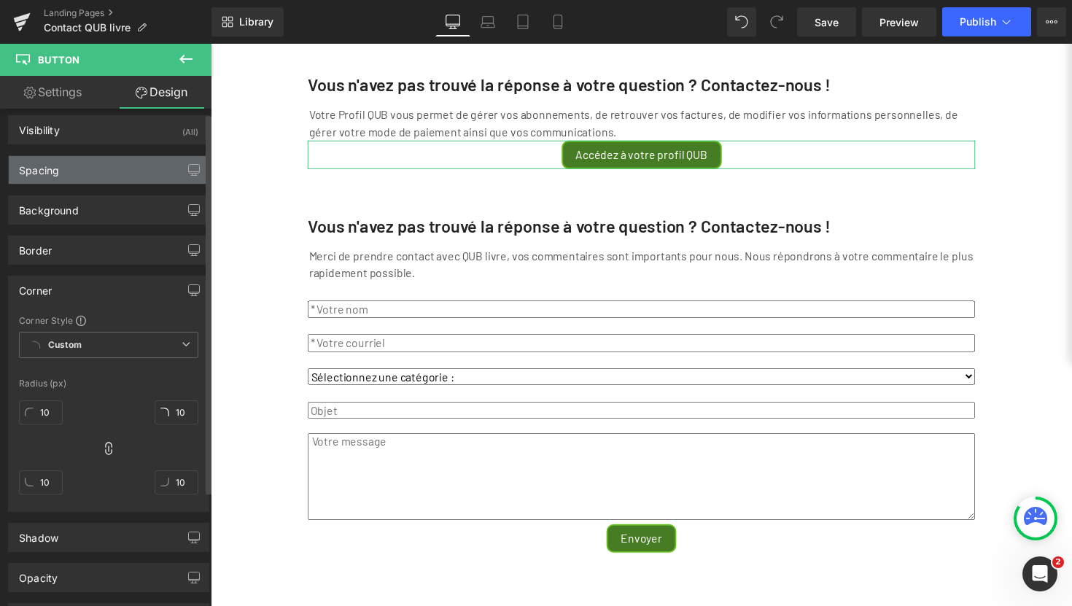
click at [74, 179] on div "Spacing" at bounding box center [109, 170] width 200 height 28
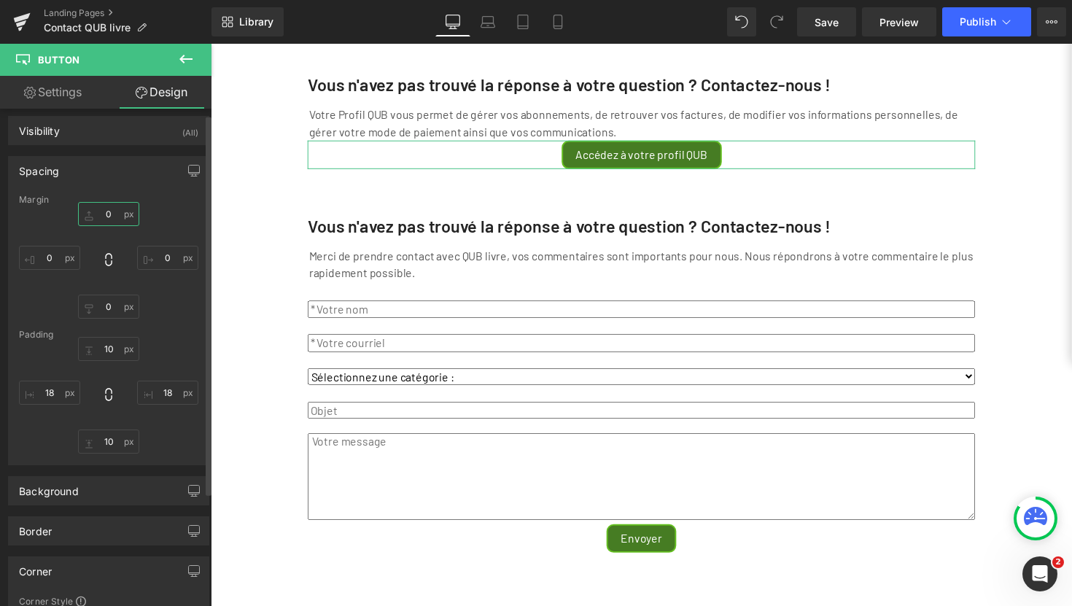
click at [104, 213] on input "0" at bounding box center [108, 214] width 61 height 24
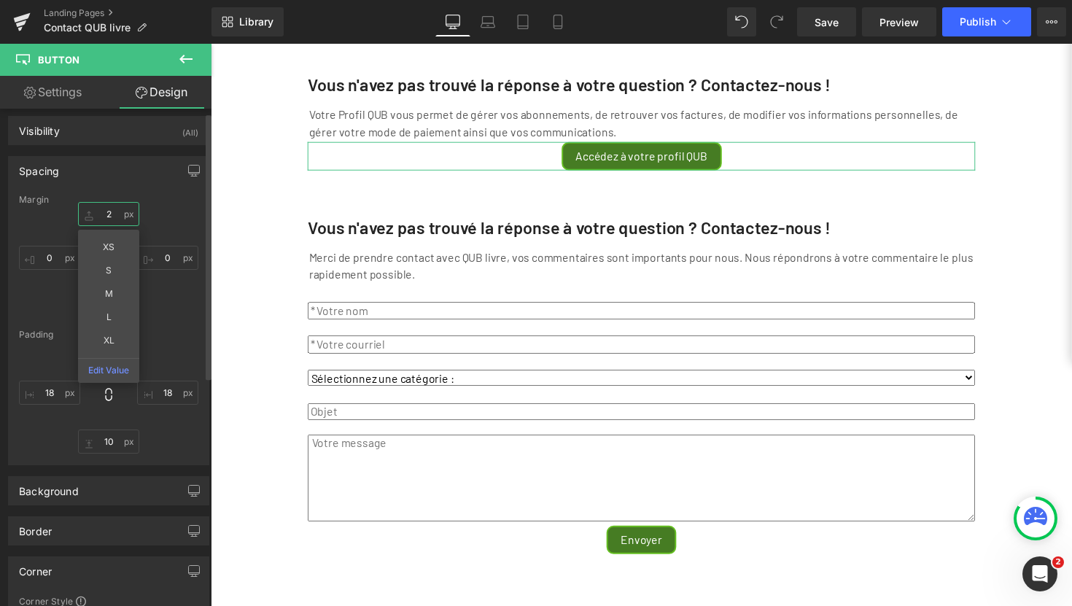
type input "20"
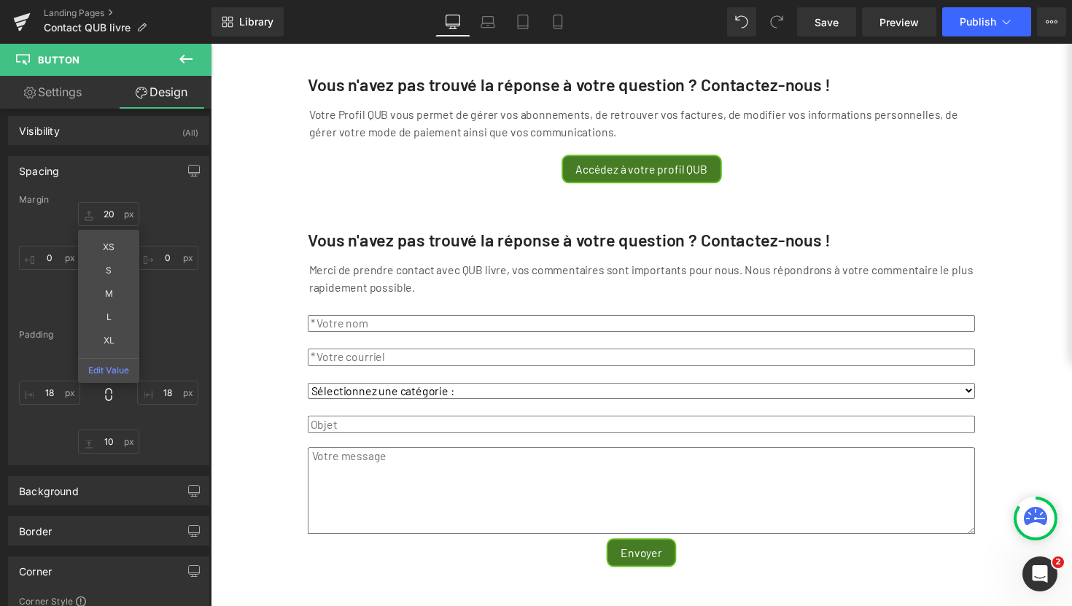
click at [249, 222] on div "Vous n'avez pas trouvé la réponse à votre question ? Contactez-nous ! Text Bloc…" at bounding box center [652, 434] width 882 height 838
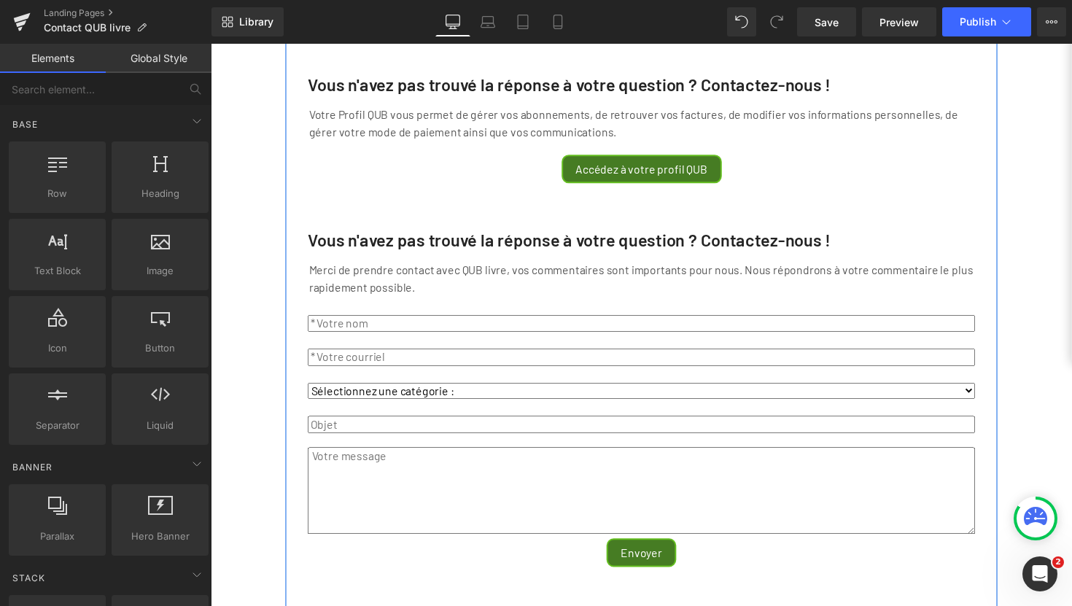
scroll to position [0, 0]
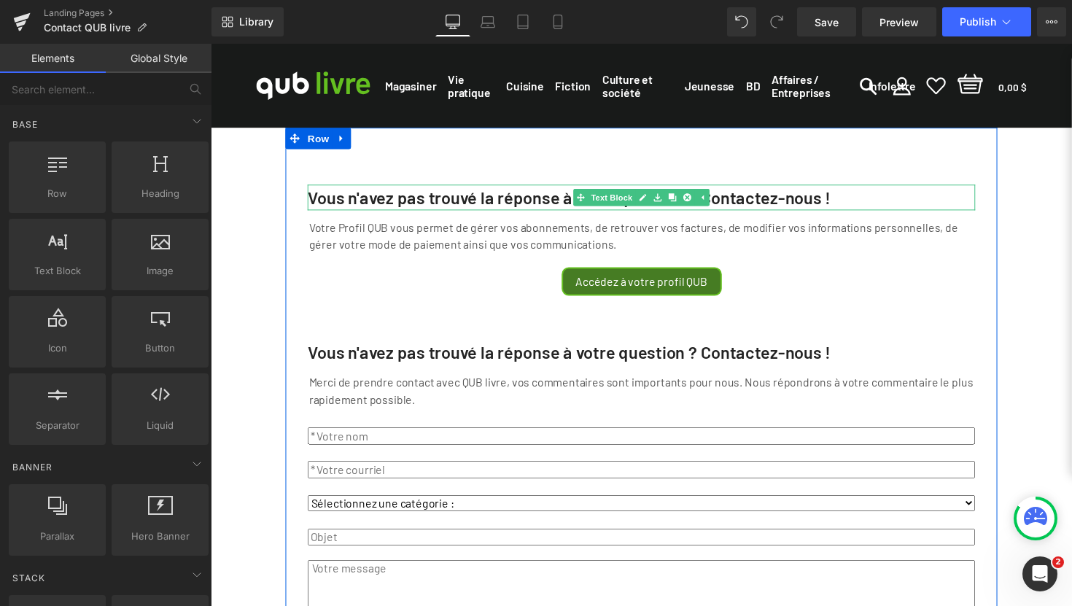
click at [351, 211] on strong "Vous n'avez pas trouvé la réponse à votre question ? Contactez-nous !" at bounding box center [578, 200] width 536 height 21
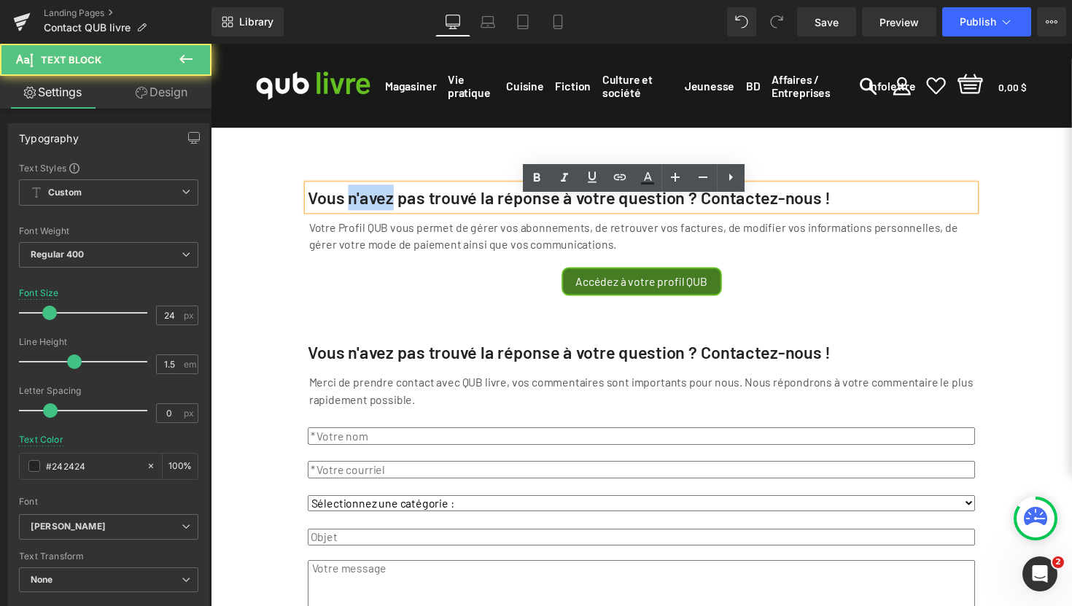
click at [351, 211] on strong "Vous n'avez pas trouvé la réponse à votre question ? Contactez-nous !" at bounding box center [578, 200] width 536 height 21
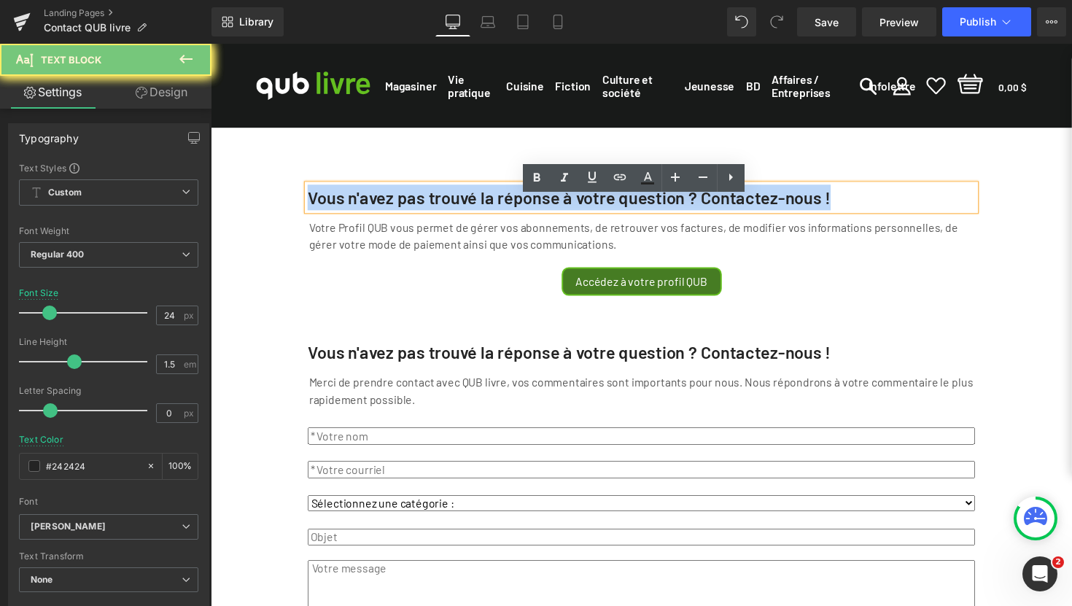
click at [353, 211] on strong "Vous n'avez pas trouvé la réponse à votre question ? Contactez-nous !" at bounding box center [578, 200] width 536 height 21
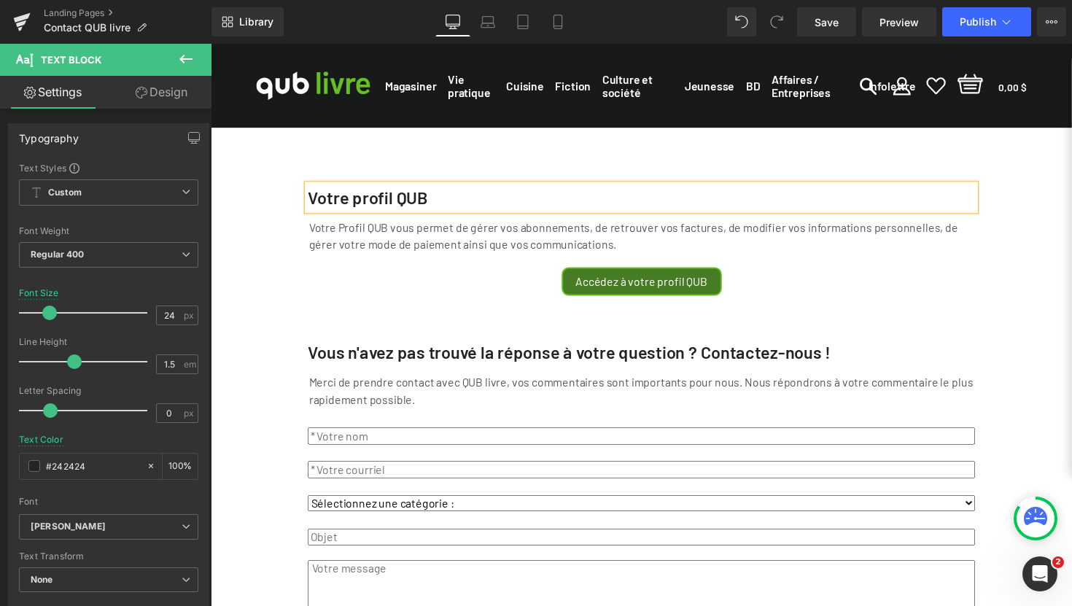
click at [247, 249] on div "Votre profil QUB Text Block Votre Profil QUB vous permet de gérer vos abonnemen…" at bounding box center [652, 549] width 882 height 838
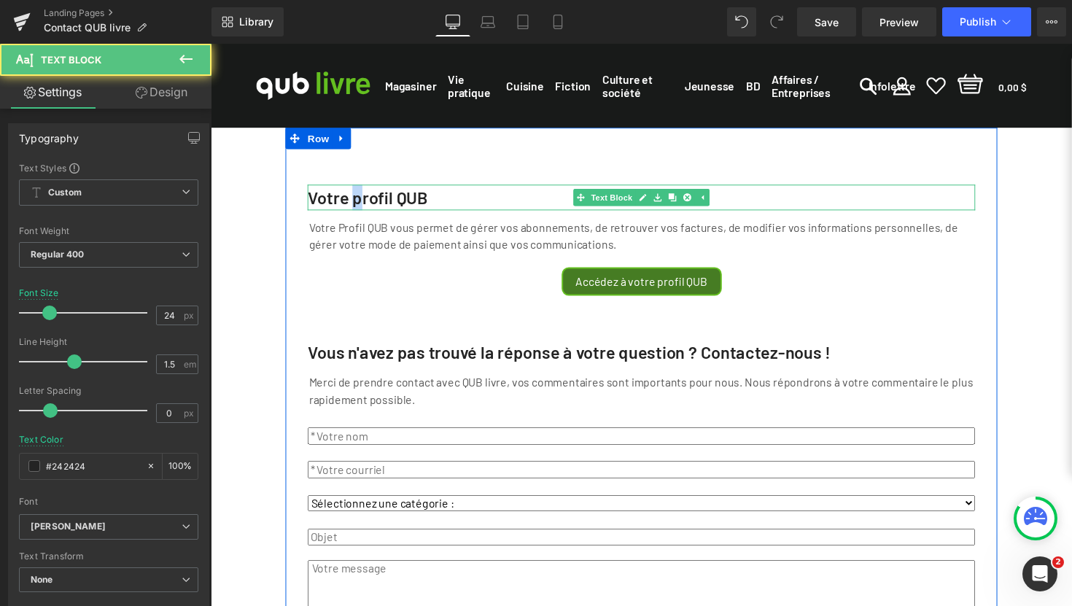
click at [351, 211] on strong "Votre profil QUB" at bounding box center [371, 200] width 123 height 21
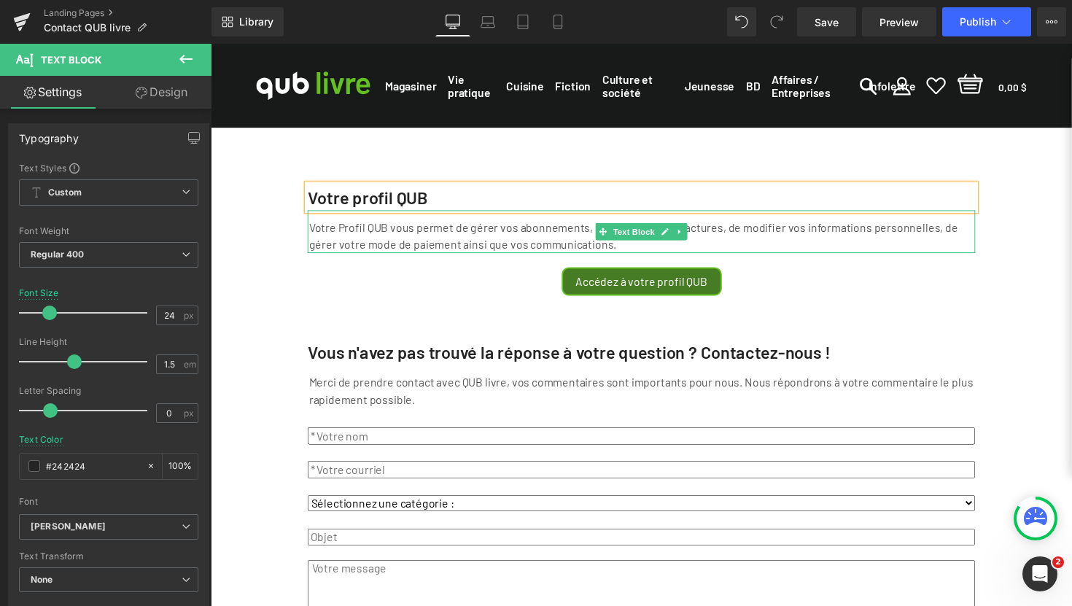
click at [342, 245] on p "Votre Profil QUB vous permet de gérer vos abonnements, de retrouver vos facture…" at bounding box center [651, 240] width 681 height 35
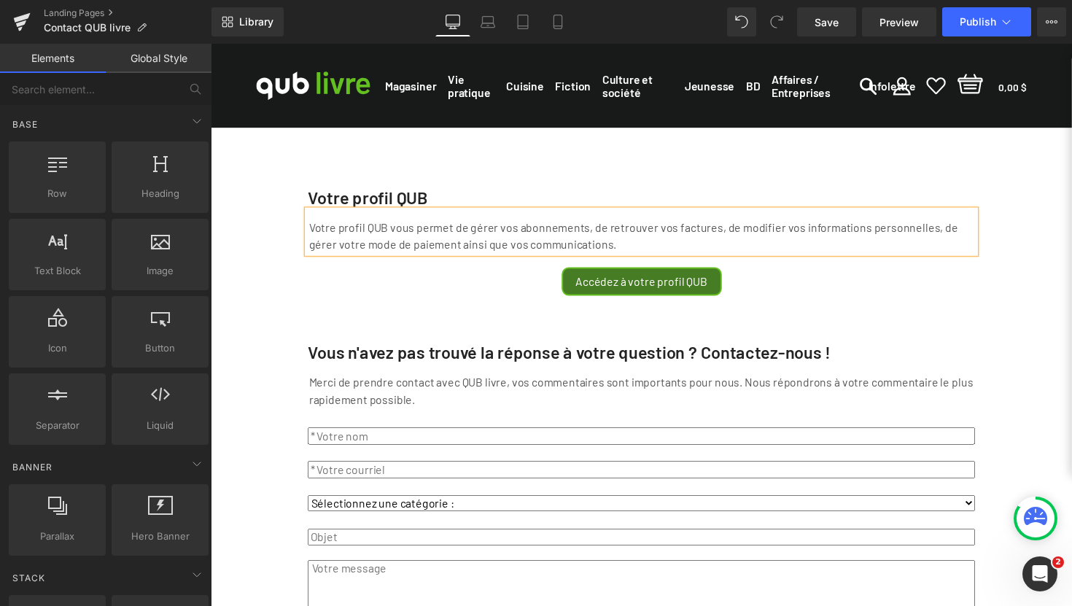
click at [273, 261] on div "Votre profil QUB Text Block Votre profil QUB vous permet de gérer vos abonnemen…" at bounding box center [652, 549] width 882 height 838
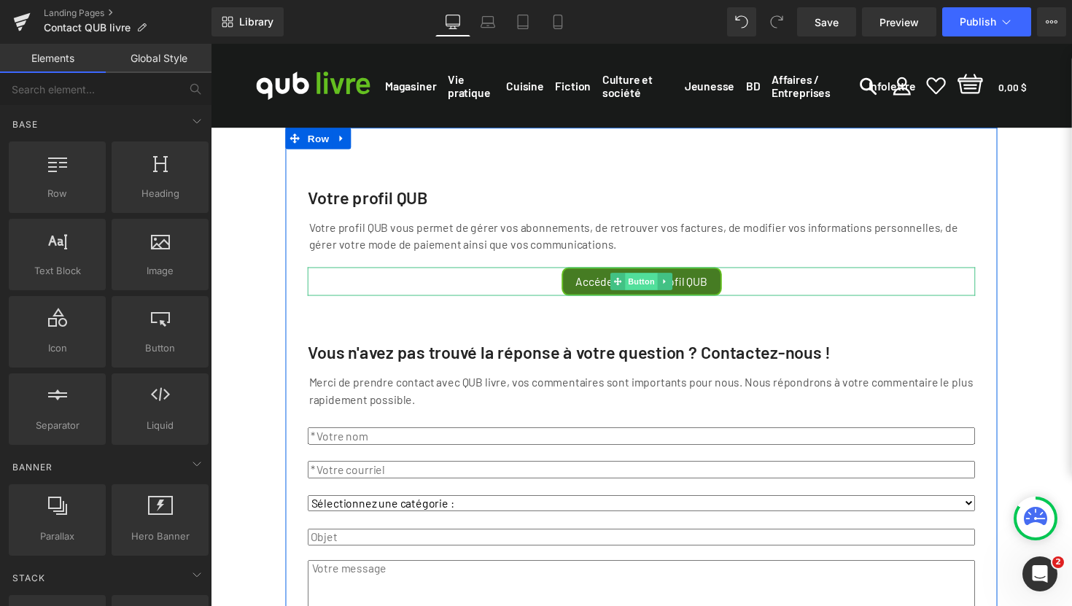
click at [643, 296] on span "Button" at bounding box center [652, 287] width 34 height 17
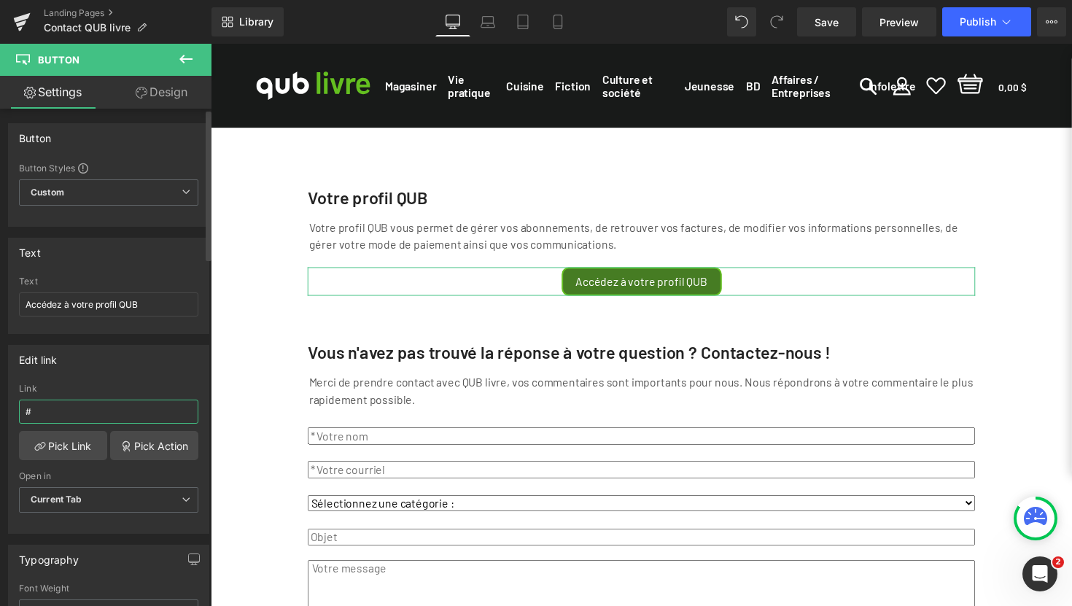
click at [114, 410] on input "#" at bounding box center [108, 412] width 179 height 24
click at [829, 23] on span "Save" at bounding box center [826, 22] width 24 height 15
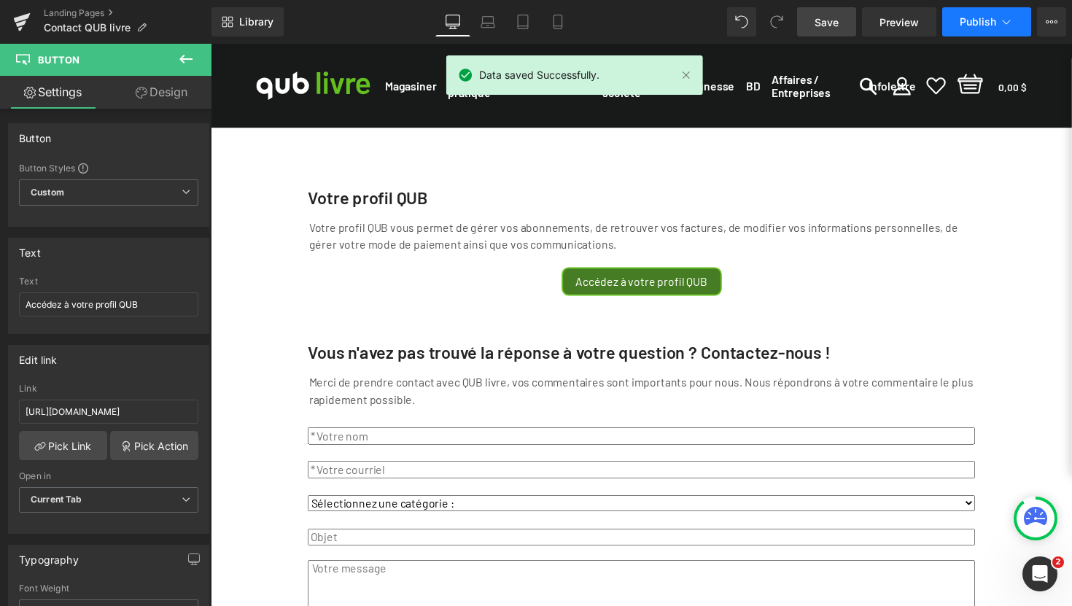
click at [1010, 20] on icon at bounding box center [1007, 22] width 8 height 4
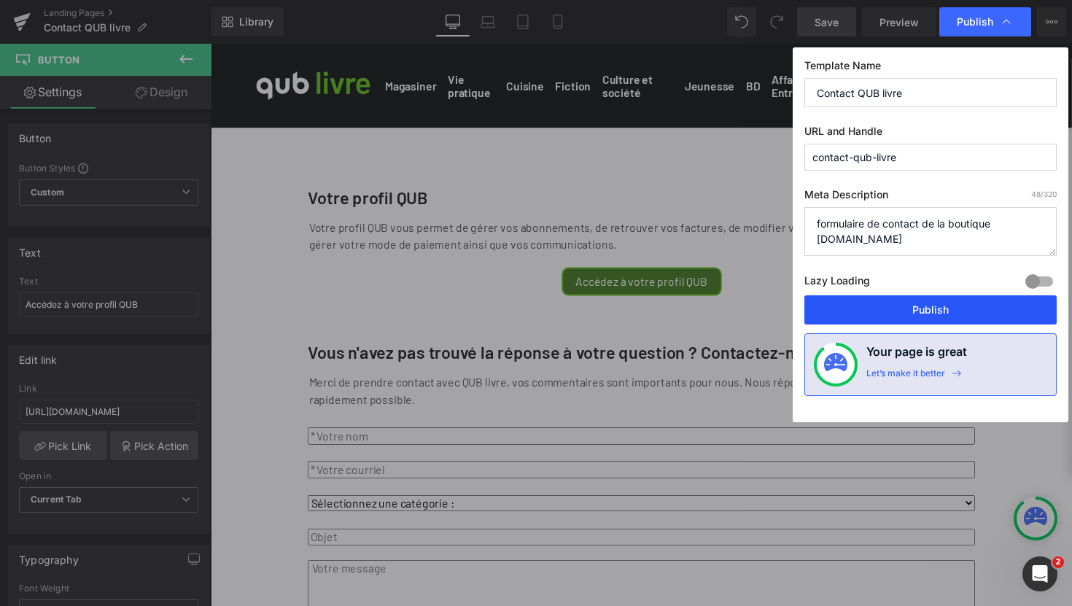
click at [949, 314] on button "Publish" at bounding box center [930, 309] width 252 height 29
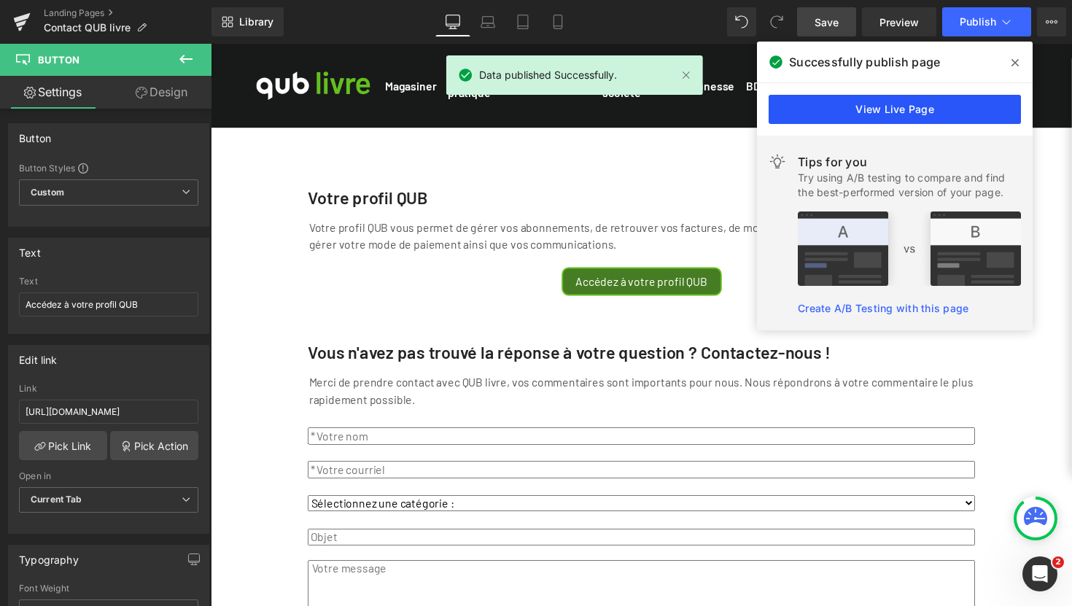
click at [907, 114] on link "View Live Page" at bounding box center [894, 109] width 252 height 29
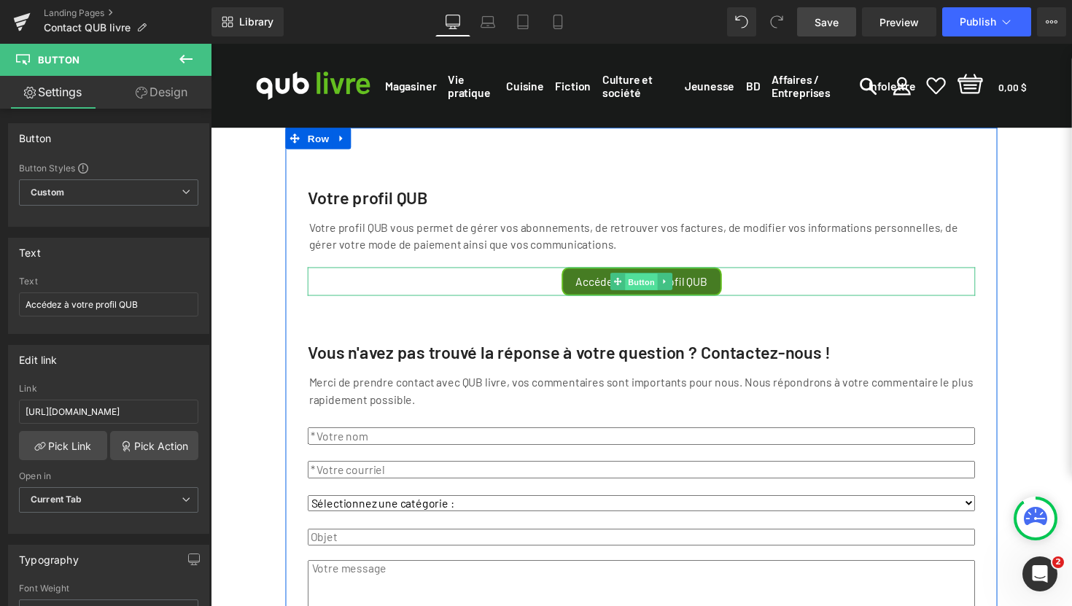
click at [644, 297] on span "Button" at bounding box center [652, 287] width 34 height 17
click at [643, 297] on span "Button" at bounding box center [652, 287] width 34 height 17
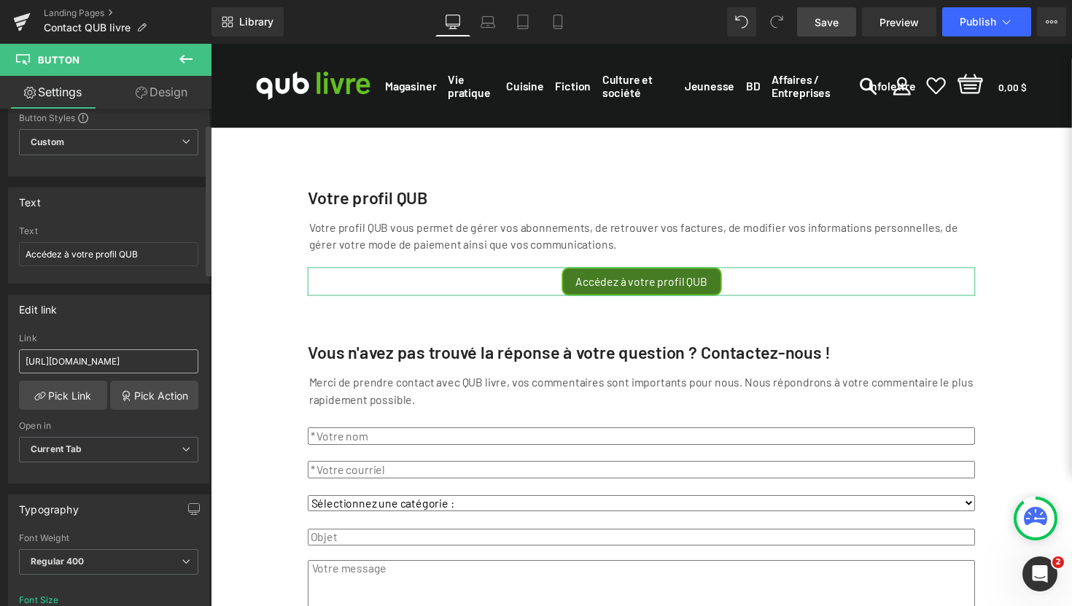
scroll to position [55, 0]
click at [142, 354] on input "[URL][DOMAIN_NAME]" at bounding box center [108, 357] width 179 height 24
paste input "connexion?client_id=460oqr2uj7u612fcv6i2f8sp51&force_refresh=false&identificati…"
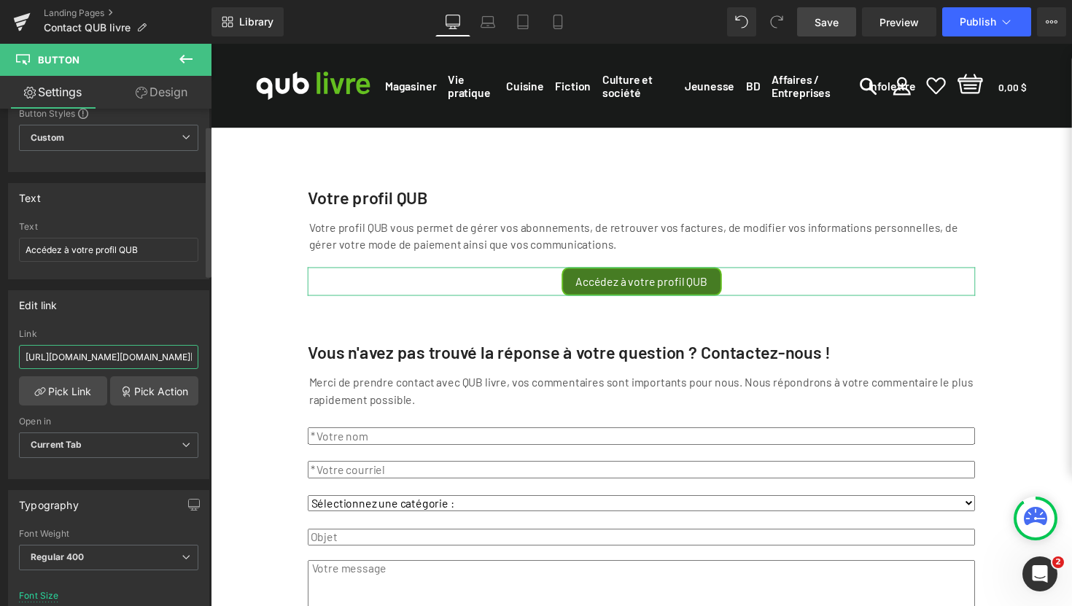
scroll to position [0, 2660]
type input "[URL][DOMAIN_NAME][DOMAIN_NAME][DOMAIN_NAME]"
click at [985, 18] on span "Publish" at bounding box center [977, 22] width 36 height 12
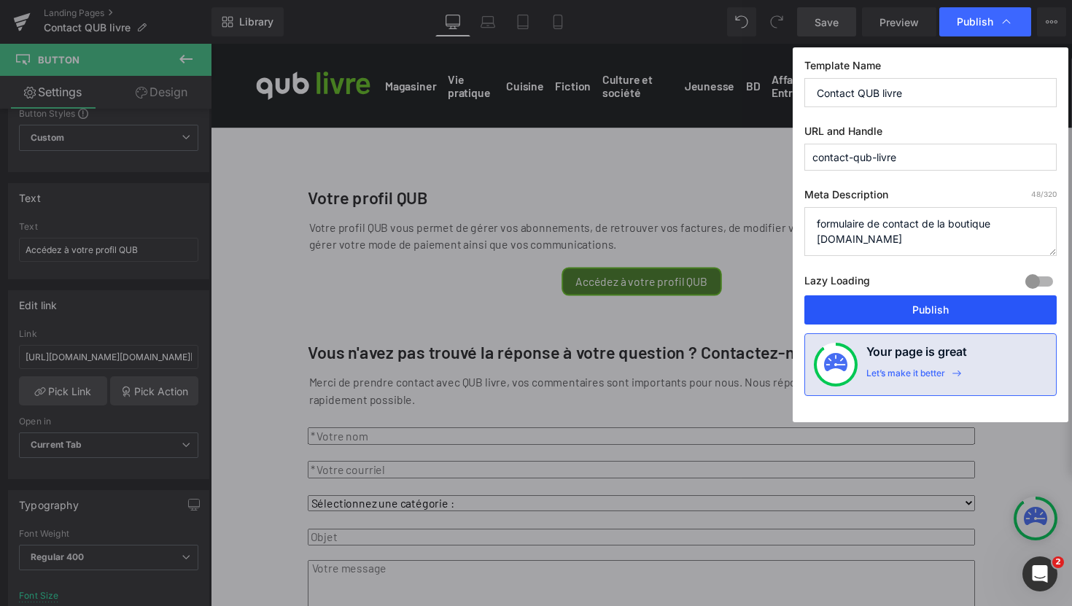
click at [932, 308] on button "Publish" at bounding box center [930, 309] width 252 height 29
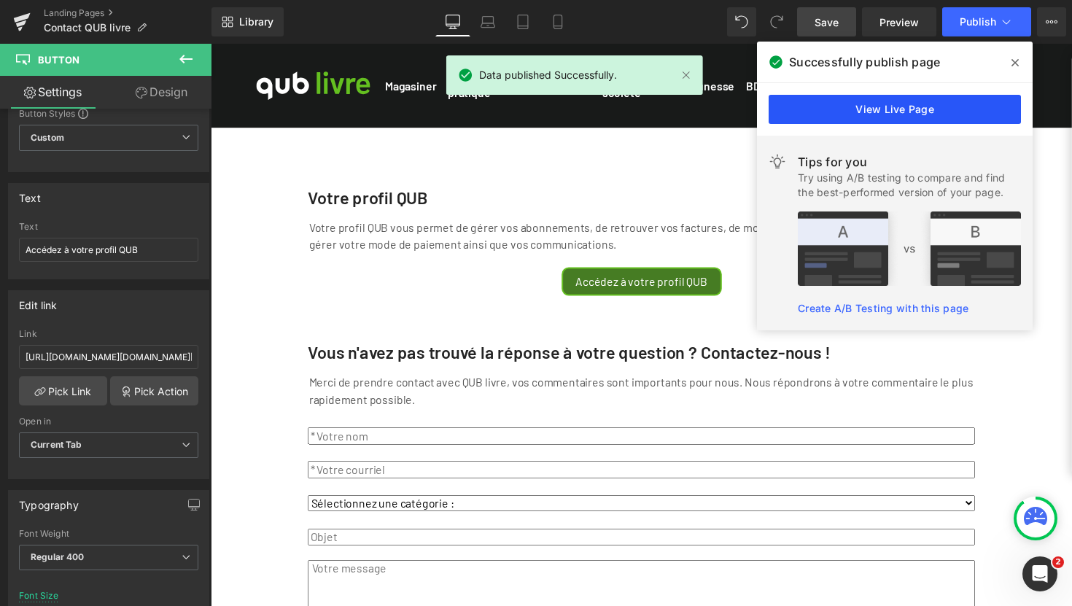
click at [900, 110] on link "View Live Page" at bounding box center [894, 109] width 252 height 29
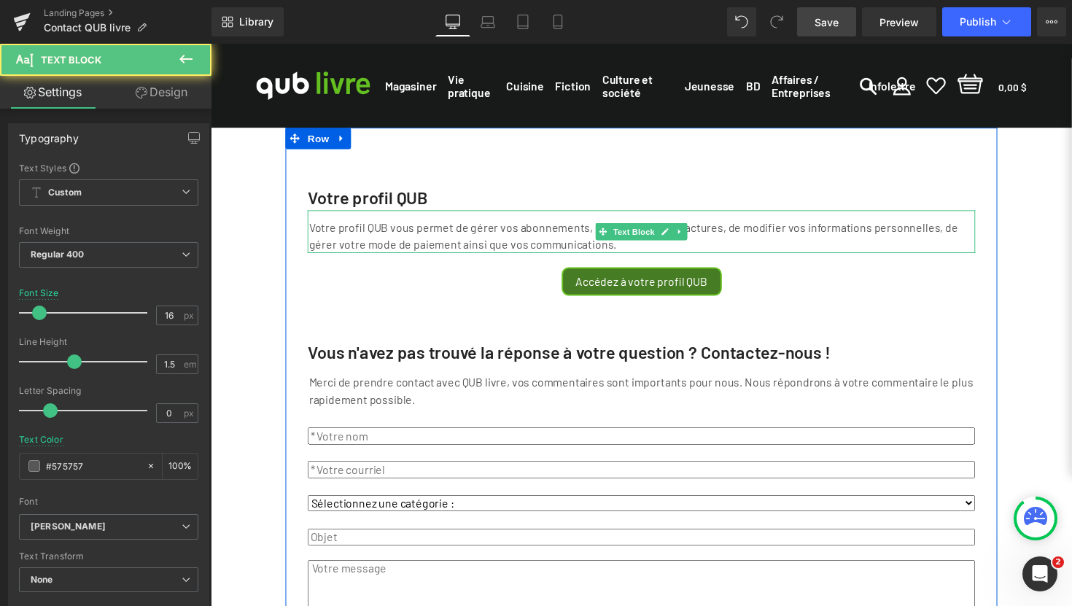
click at [394, 248] on p "Votre profil QUB vous permet de gérer vos abonnements, de retrouver vos facture…" at bounding box center [651, 240] width 681 height 35
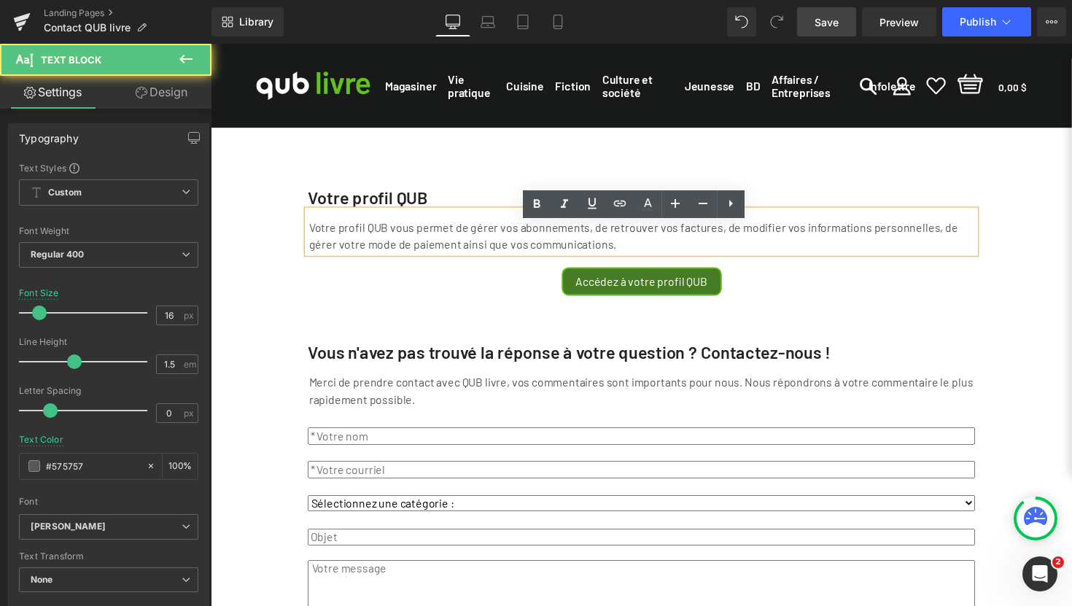
click at [639, 249] on p "Votre profil QUB vous permet de gérer vos abonnements, de retrouver vos facture…" at bounding box center [651, 240] width 681 height 35
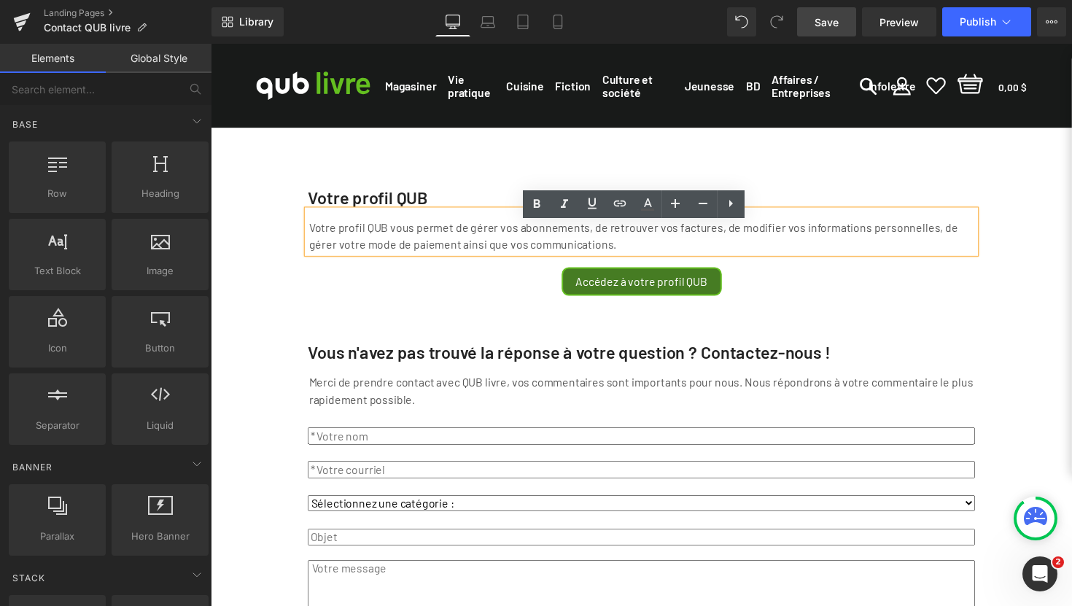
drag, startPoint x: 268, startPoint y: 257, endPoint x: 324, endPoint y: 257, distance: 56.1
click at [283, 257] on div "Votre profil QUB Text Block Votre profil QUB vous permet de gérer vos abonnemen…" at bounding box center [652, 549] width 882 height 838
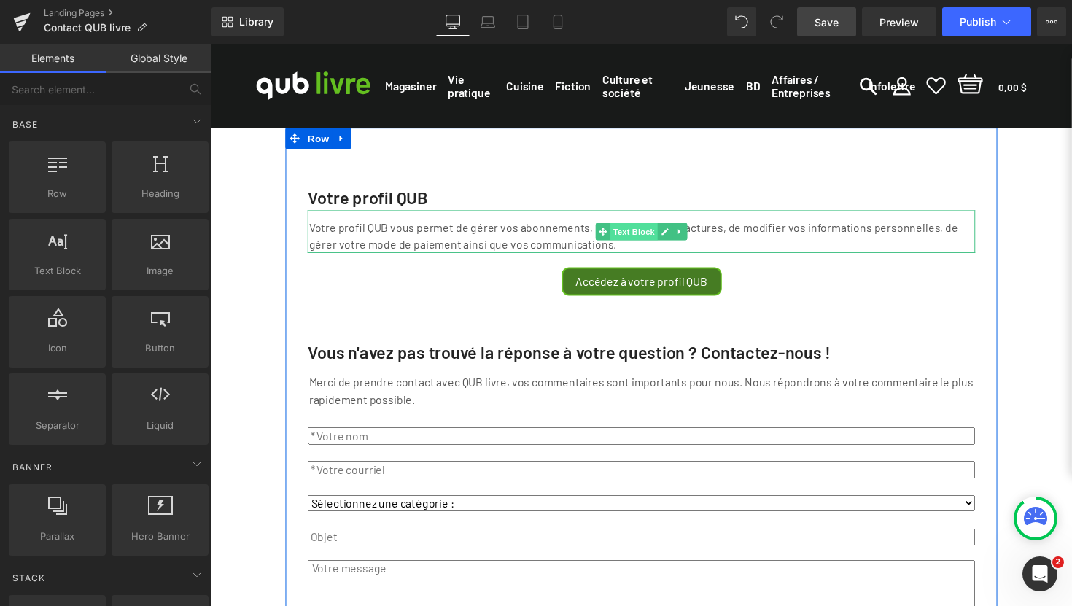
click at [635, 245] on span "Text Block" at bounding box center [644, 235] width 48 height 17
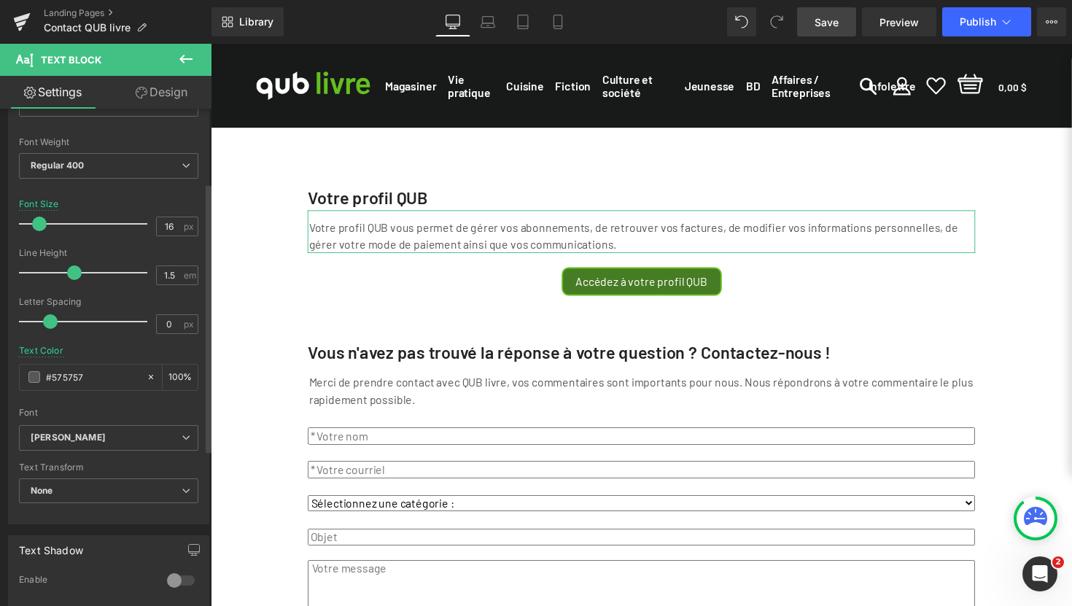
scroll to position [141, 0]
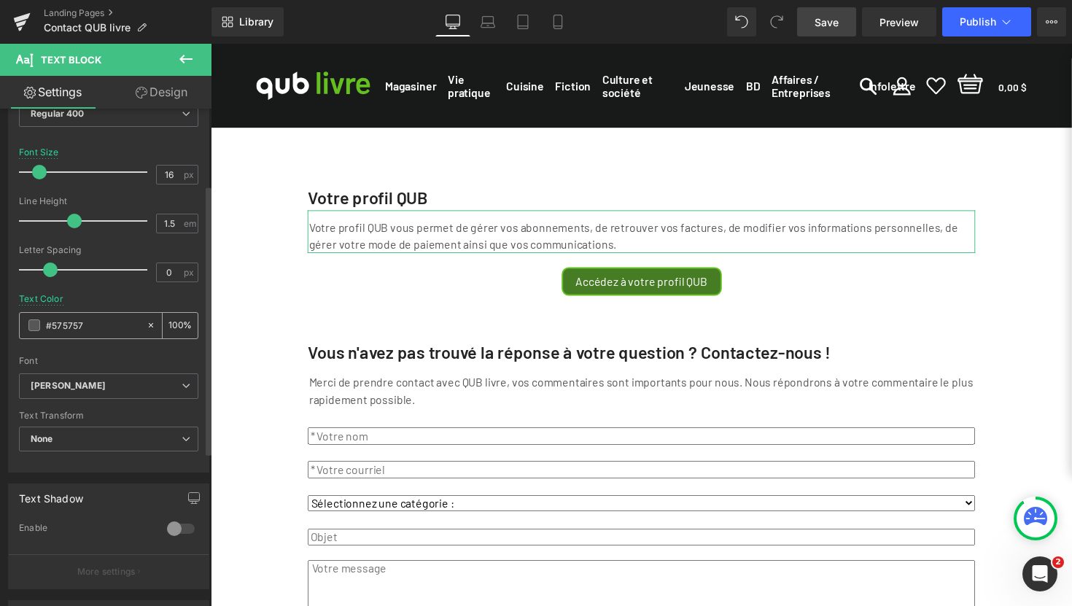
click at [39, 327] on span at bounding box center [34, 325] width 12 height 12
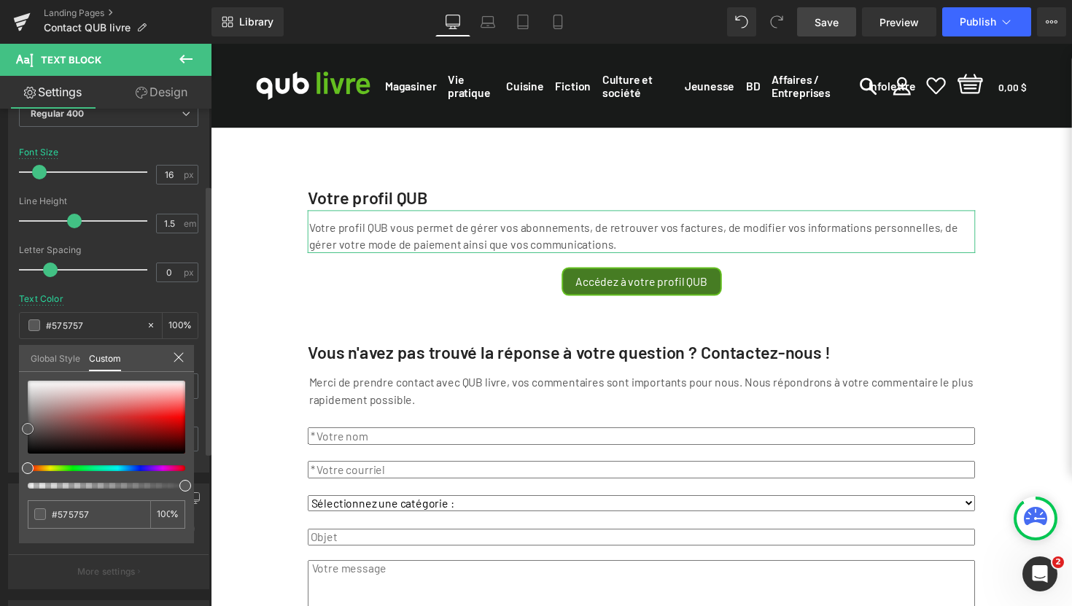
type input "#6d3131"
type input "#683030"
type input "#2d2828"
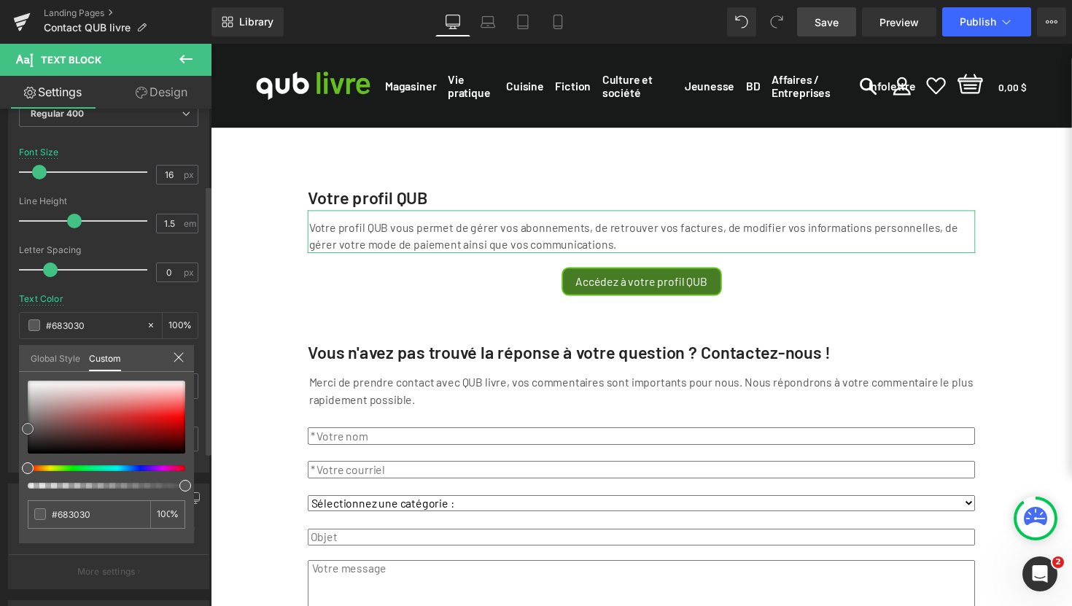
type input "#2d2828"
type input "#1e1e1e"
type input "#070707"
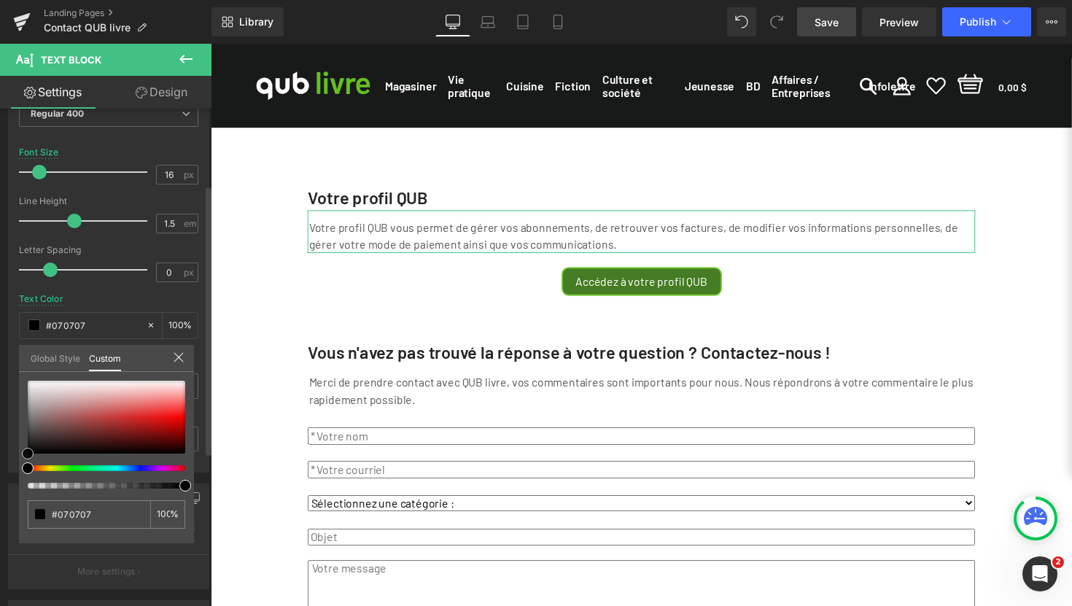
type input "#000000"
drag, startPoint x: 87, startPoint y: 431, endPoint x: 81, endPoint y: 476, distance: 45.7
click at [9, 462] on div "Typography Text Styles Custom Paragraph 1 Paragraph 2 Paragraph 3 Paragraph 4 C…" at bounding box center [109, 222] width 218 height 501
click at [176, 359] on icon at bounding box center [179, 357] width 12 height 12
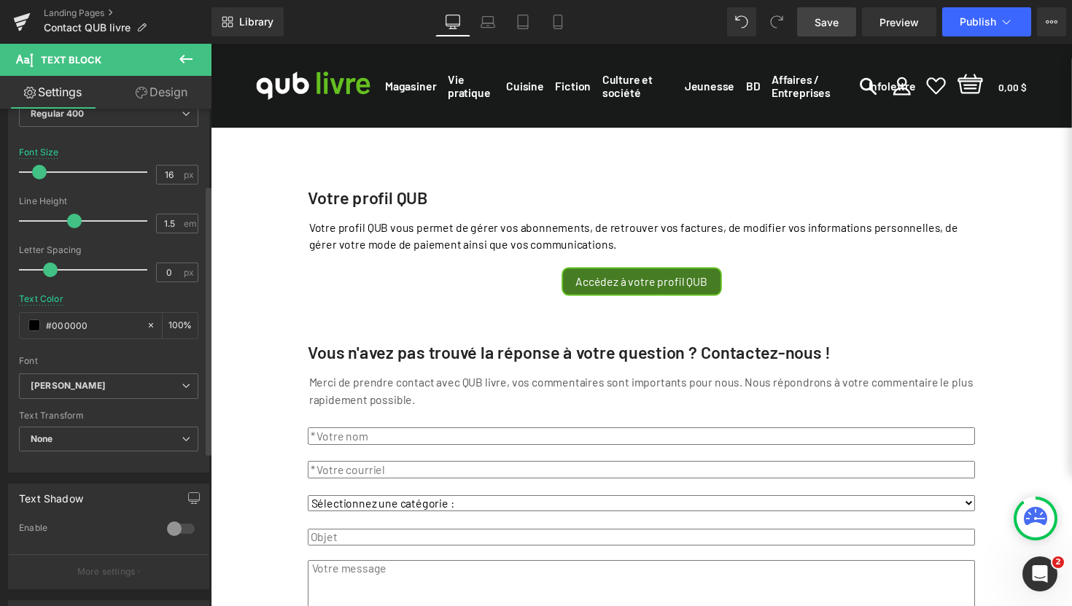
click at [834, 23] on span "Save" at bounding box center [826, 22] width 24 height 15
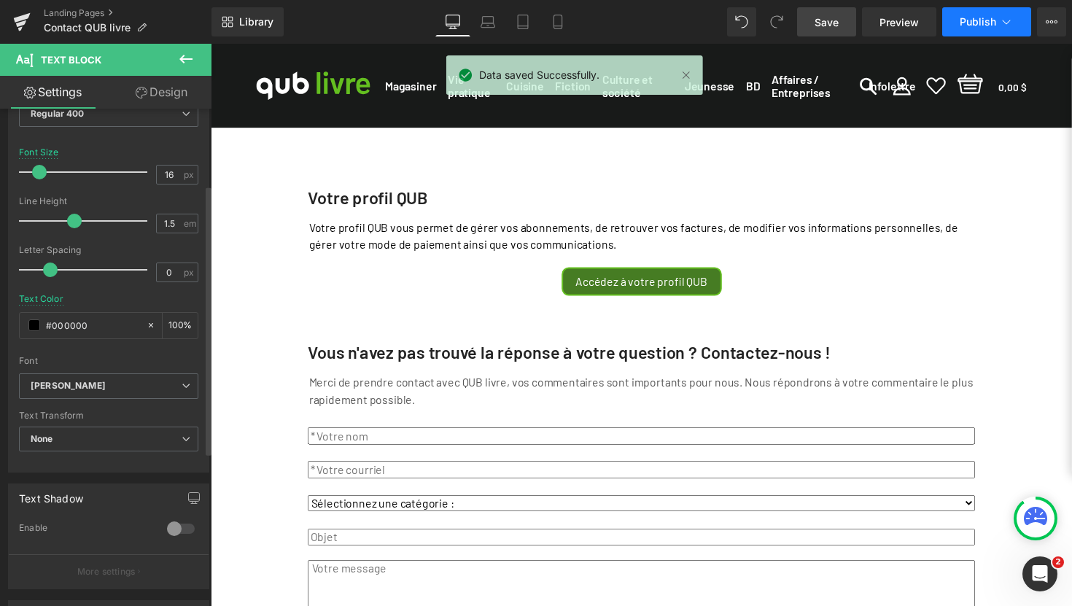
click at [978, 22] on span "Publish" at bounding box center [977, 22] width 36 height 12
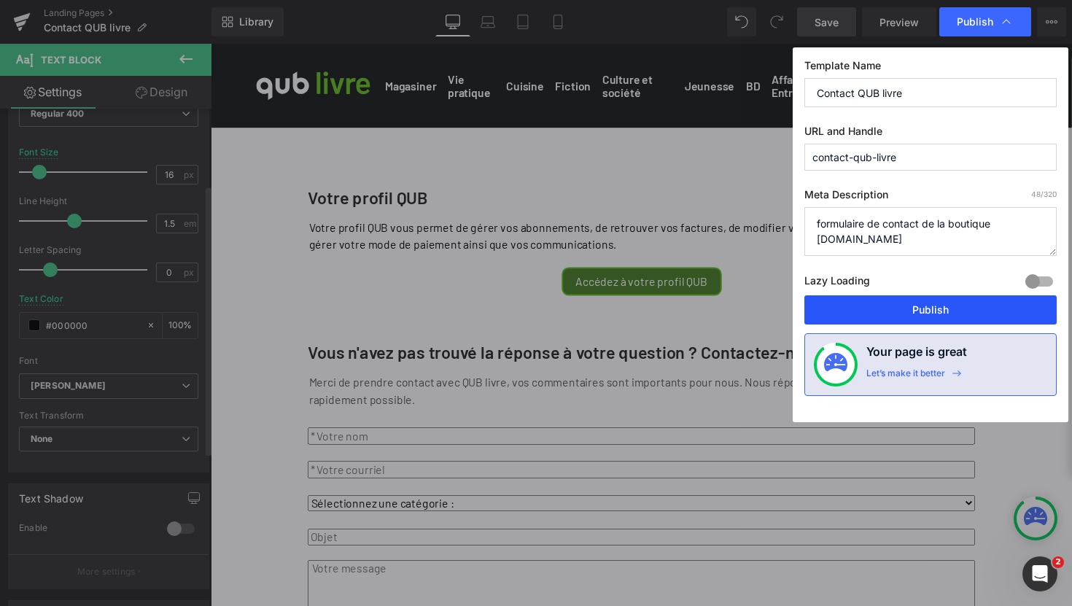
click at [920, 308] on button "Publish" at bounding box center [930, 309] width 252 height 29
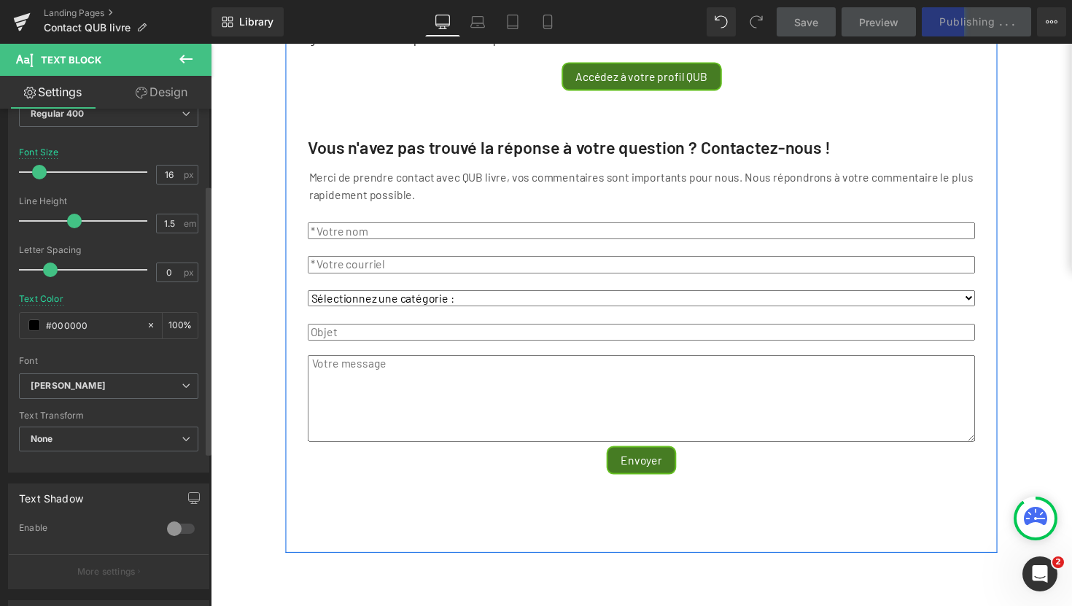
scroll to position [219, 0]
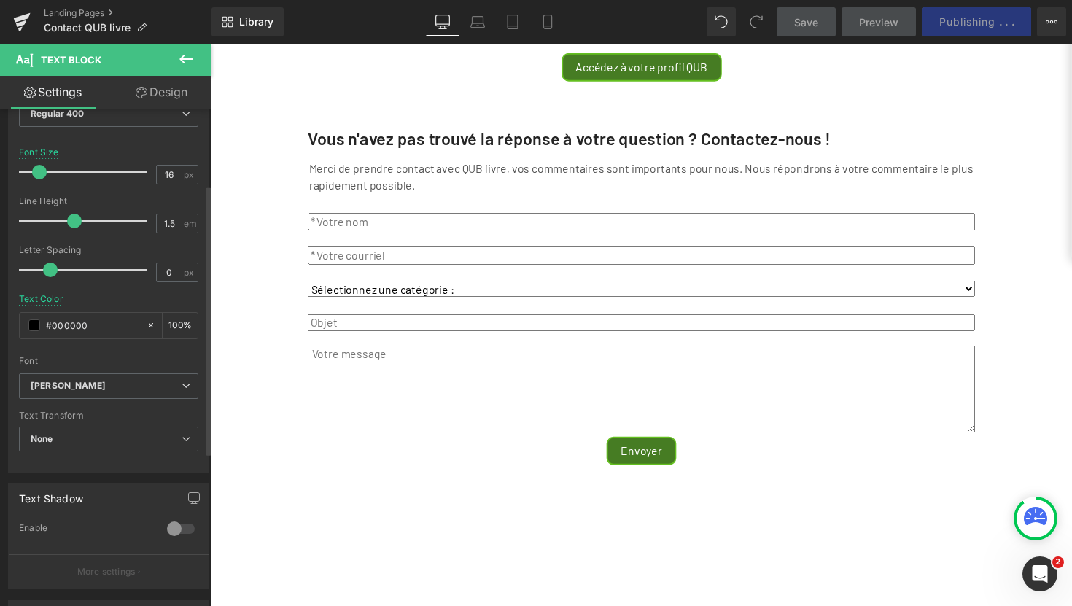
click at [1038, 518] on icon at bounding box center [1039, 518] width 11 height 3
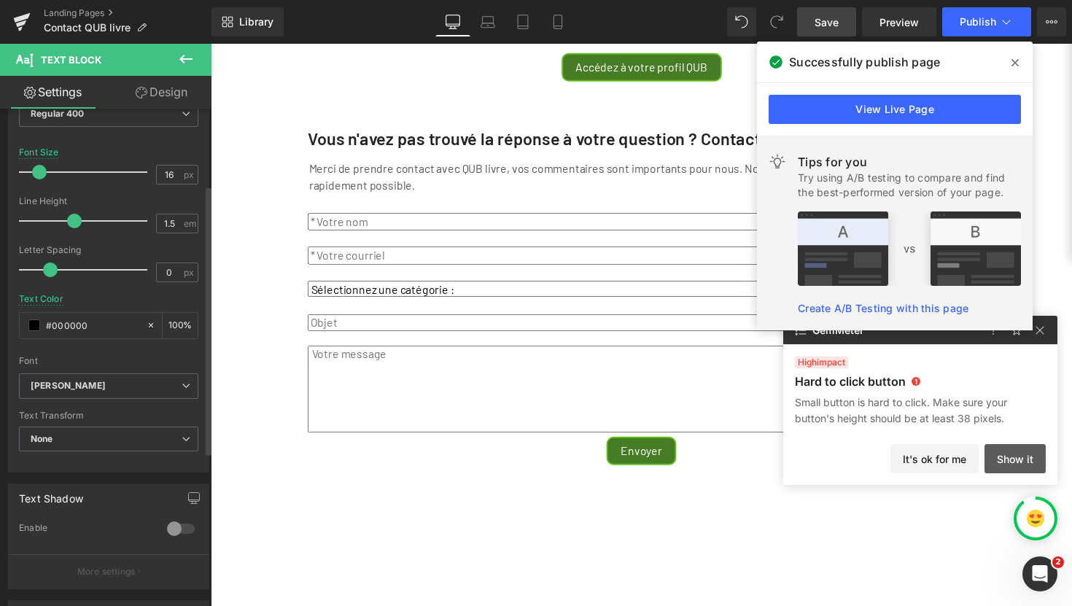
click at [1016, 461] on button "Show it" at bounding box center [1014, 458] width 61 height 29
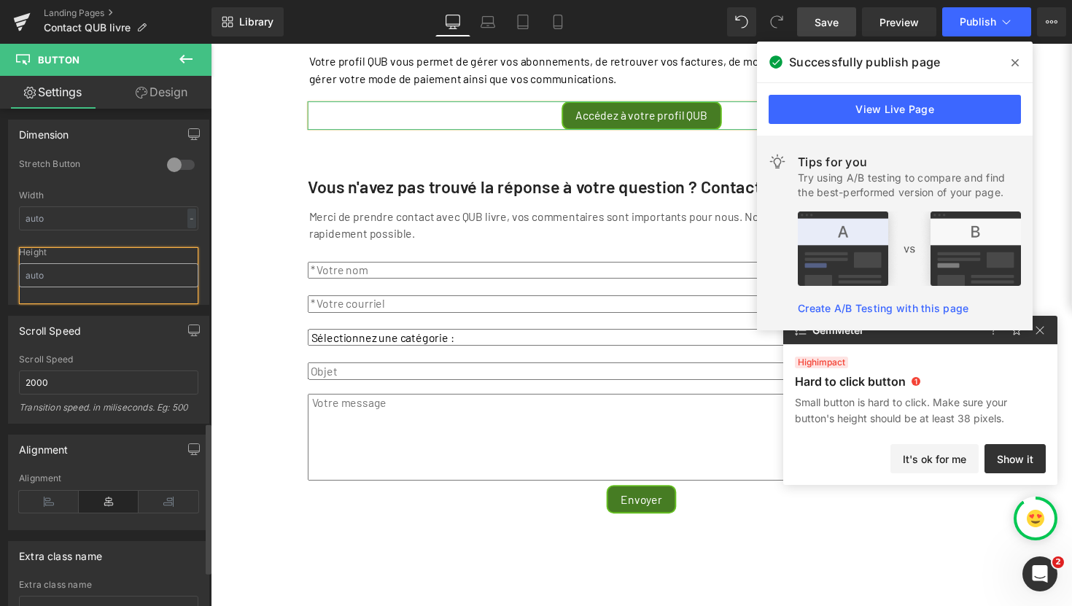
scroll to position [1035, 0]
click at [96, 274] on input "text" at bounding box center [108, 274] width 179 height 24
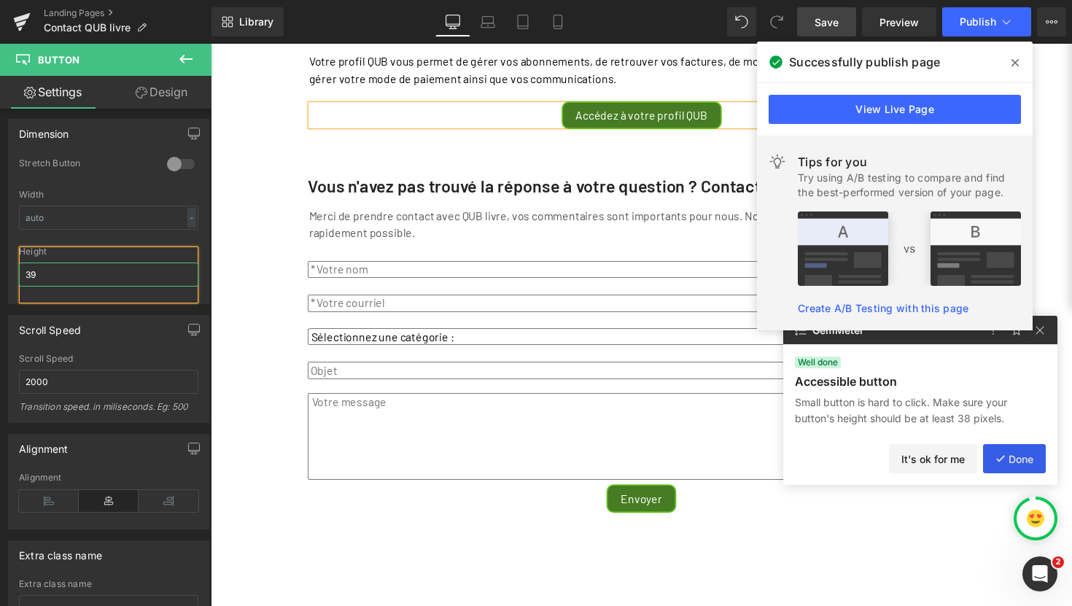
type input "39"
click at [1018, 460] on button "Done" at bounding box center [1014, 458] width 63 height 29
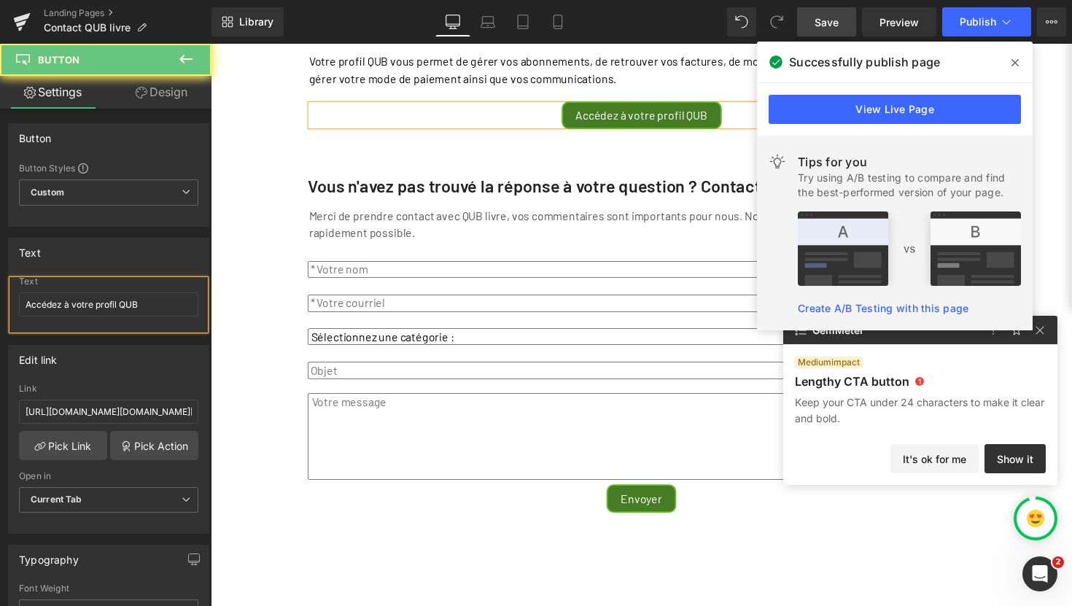
scroll to position [131, 0]
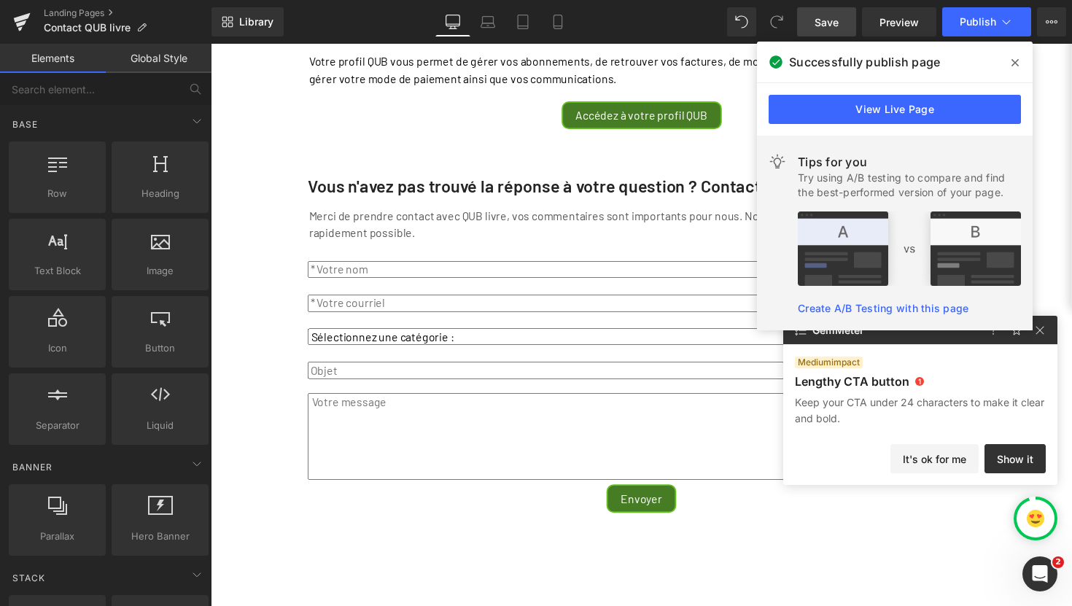
click at [279, 260] on div "Votre profil QUB Text Block Votre profil QUB vous permet de gérer vos abonnemen…" at bounding box center [652, 378] width 882 height 837
click at [994, 16] on span "Publish" at bounding box center [977, 22] width 36 height 12
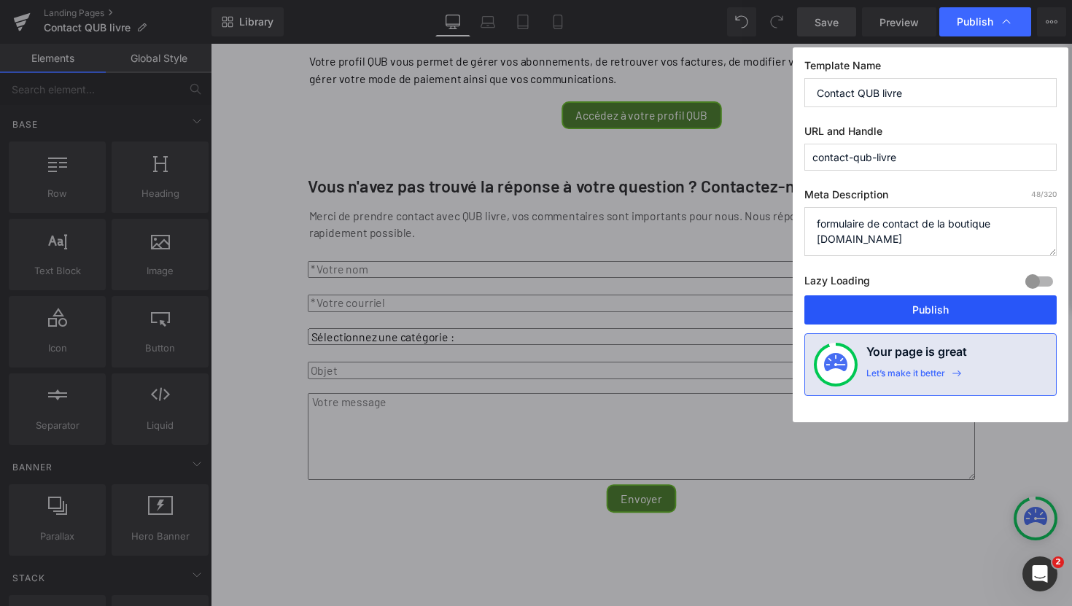
click at [943, 306] on button "Publish" at bounding box center [930, 309] width 252 height 29
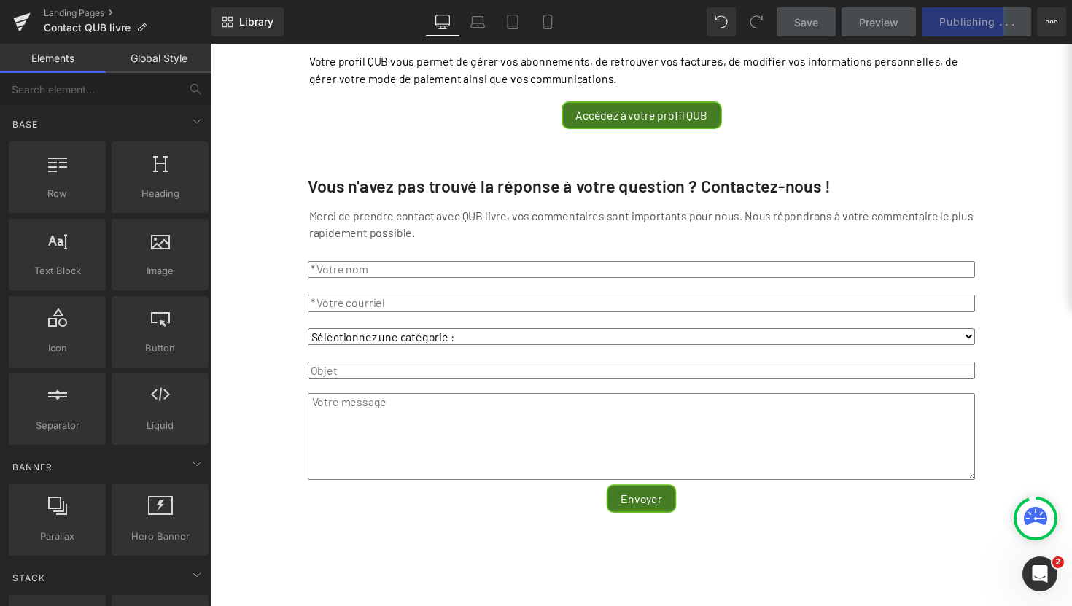
drag, startPoint x: 1037, startPoint y: 459, endPoint x: 1239, endPoint y: 558, distance: 225.3
click at [1037, 459] on div "Votre profil QUB Text Block Votre profil QUB vous permet de gérer vos abonnemen…" at bounding box center [652, 378] width 882 height 837
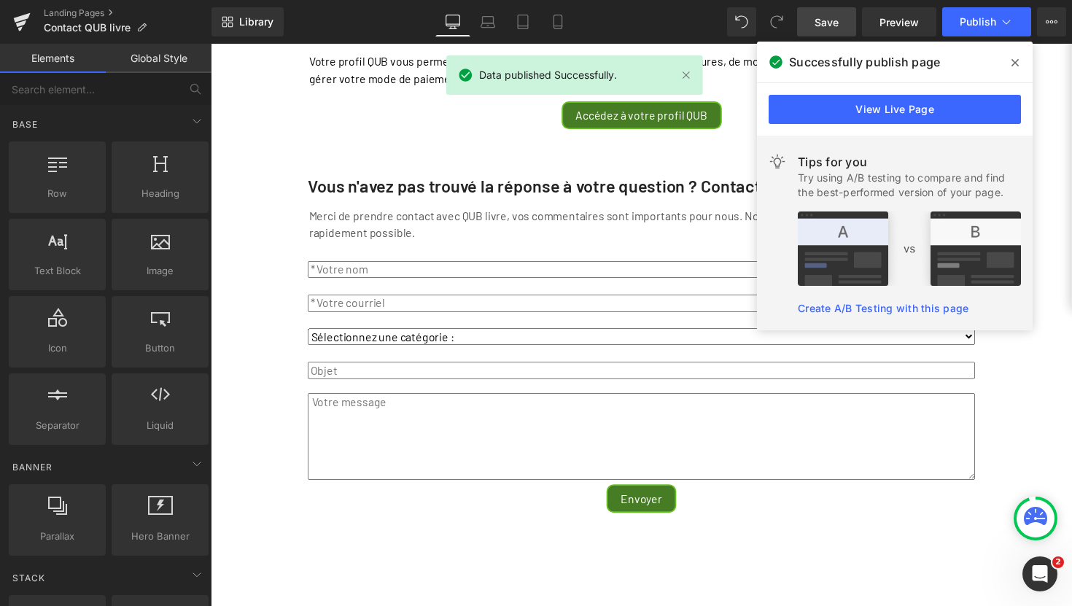
click at [1033, 516] on icon at bounding box center [1035, 516] width 23 height 18
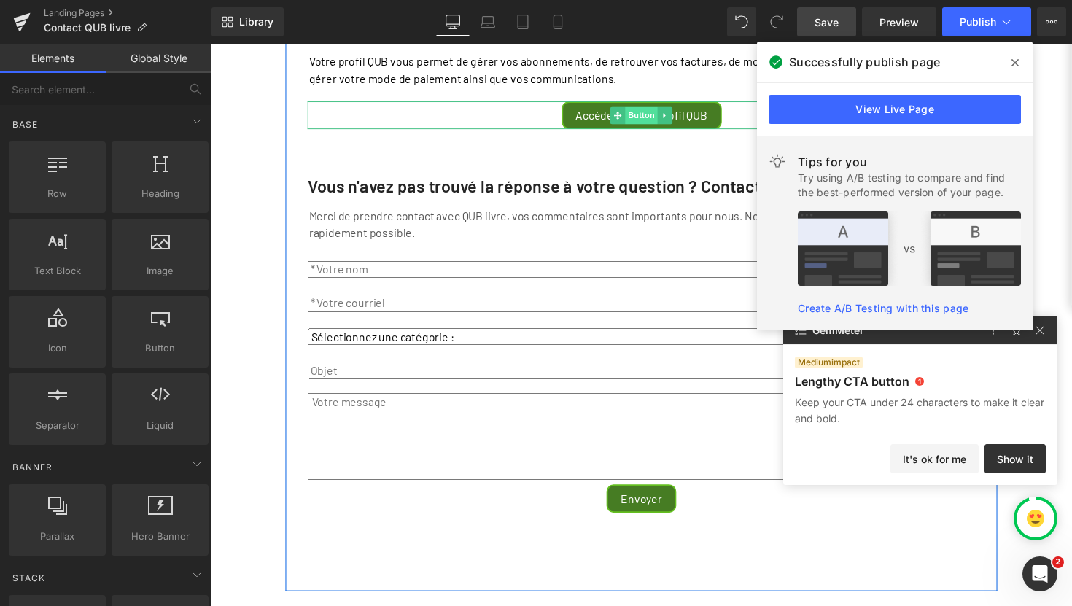
click at [636, 126] on span "Button" at bounding box center [652, 117] width 34 height 17
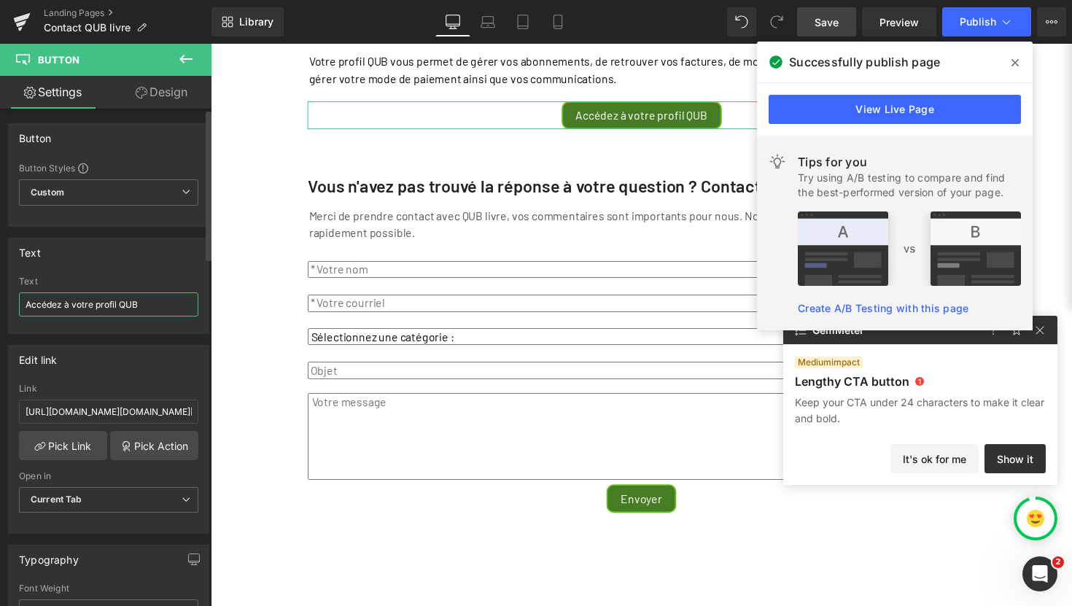
click at [86, 305] on input "Accédez à votre profil QUB" at bounding box center [108, 304] width 179 height 24
click at [61, 305] on input "Accédez à mon profil QUB" at bounding box center [108, 304] width 179 height 24
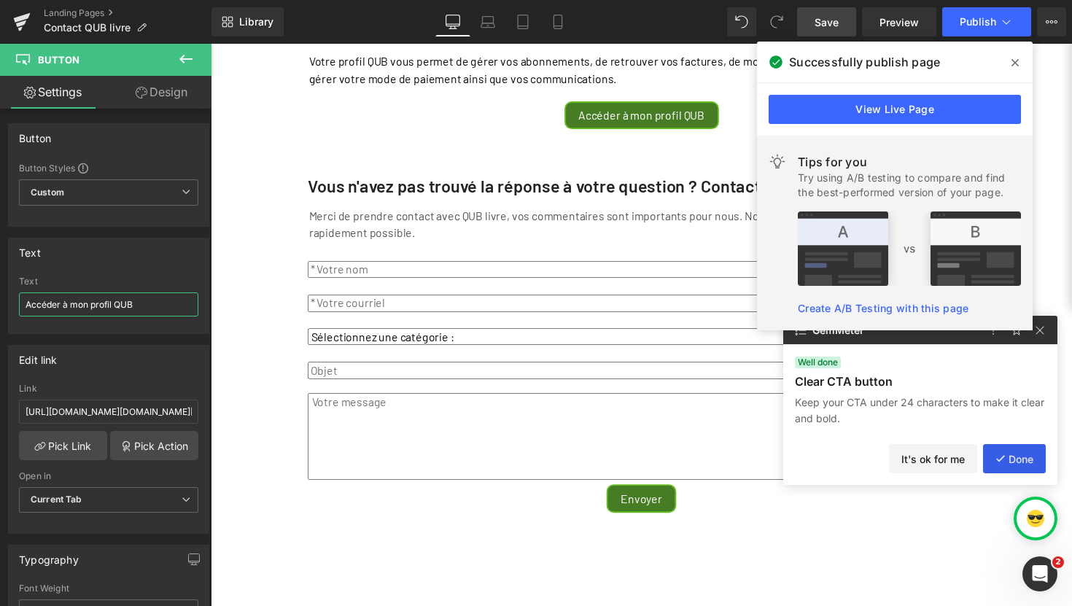
type input "Accéder à mon profil QUB"
click at [1018, 459] on button "Done" at bounding box center [1014, 458] width 63 height 29
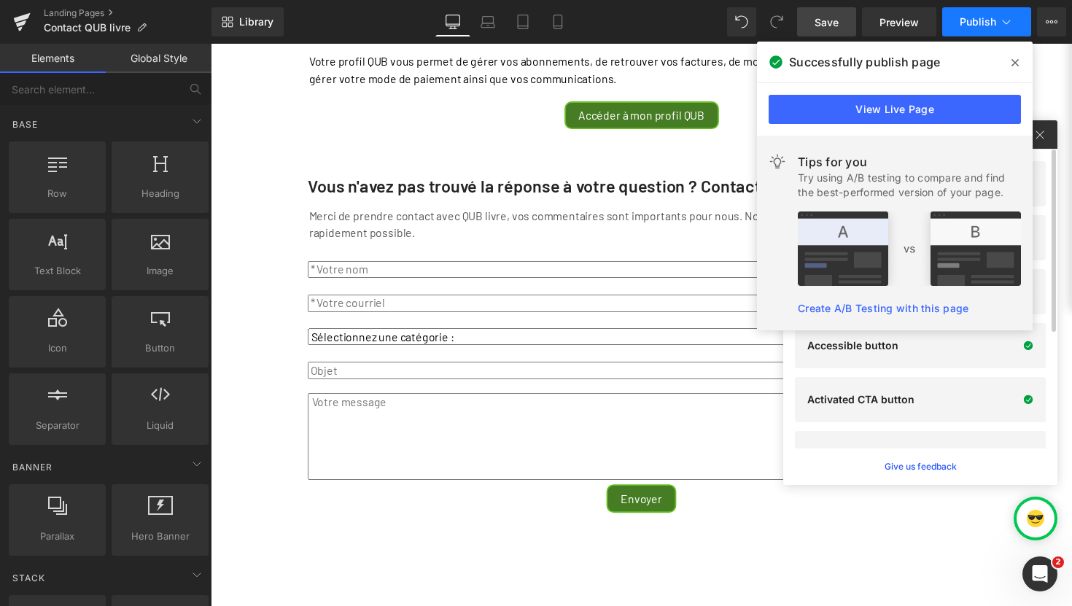
click at [978, 20] on span "Publish" at bounding box center [977, 22] width 36 height 12
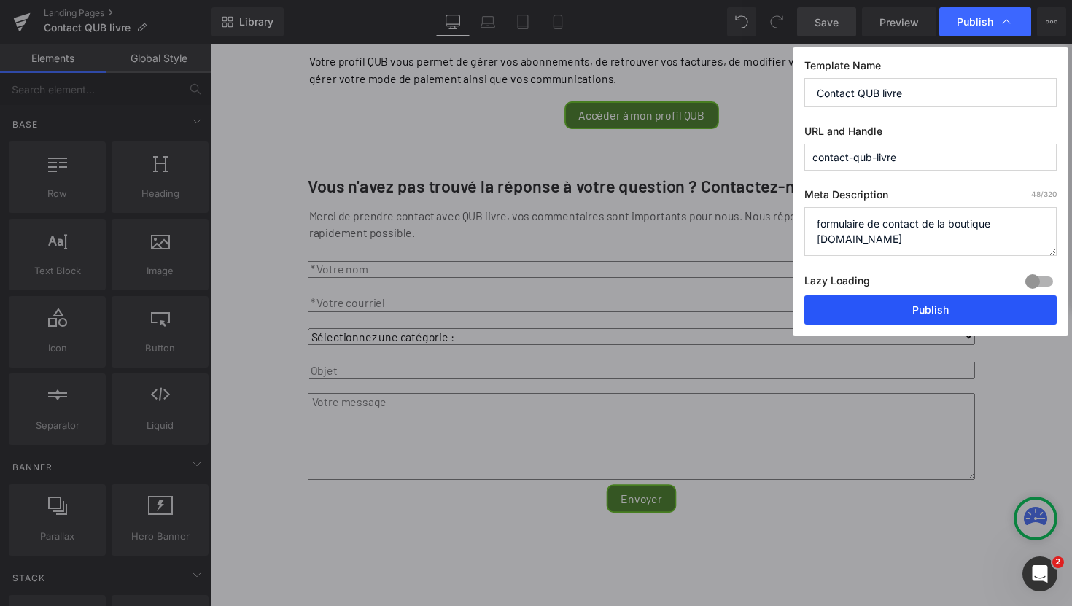
click at [933, 311] on button "Publish" at bounding box center [930, 309] width 252 height 29
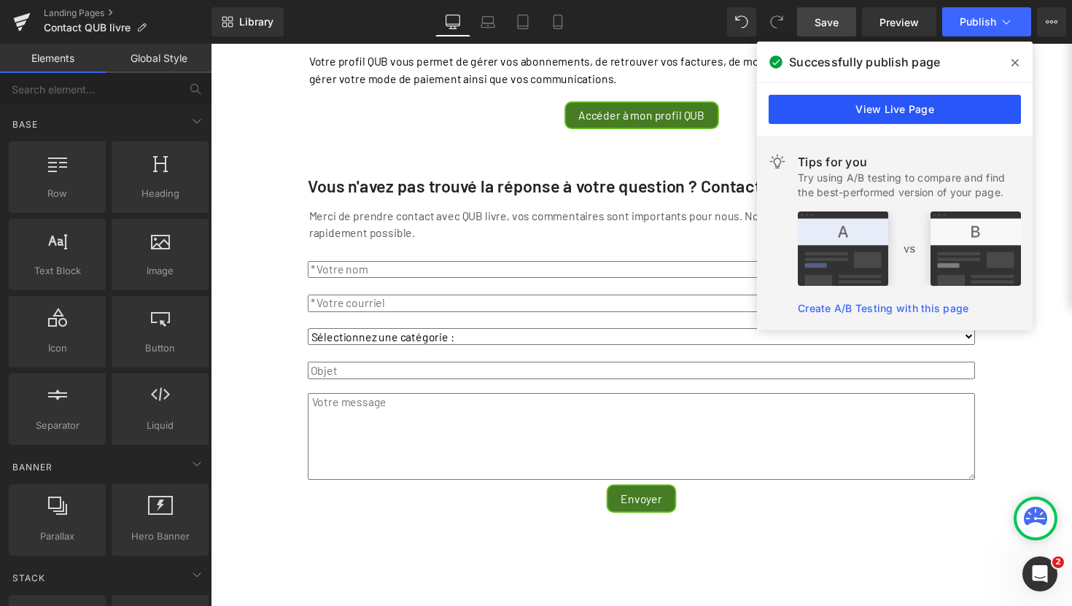
click at [879, 108] on link "View Live Page" at bounding box center [894, 109] width 252 height 29
